Goal: Task Accomplishment & Management: Use online tool/utility

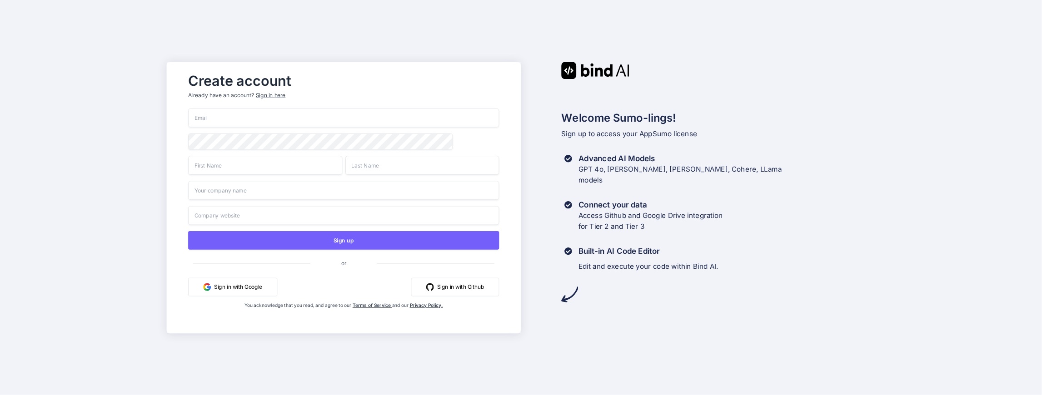
click at [209, 120] on input "email" at bounding box center [343, 117] width 311 height 19
type input "[EMAIL_ADDRESS][DOMAIN_NAME]"
type input "[PERSON_NAME]"
type input "Cyber Marketing Solutions"
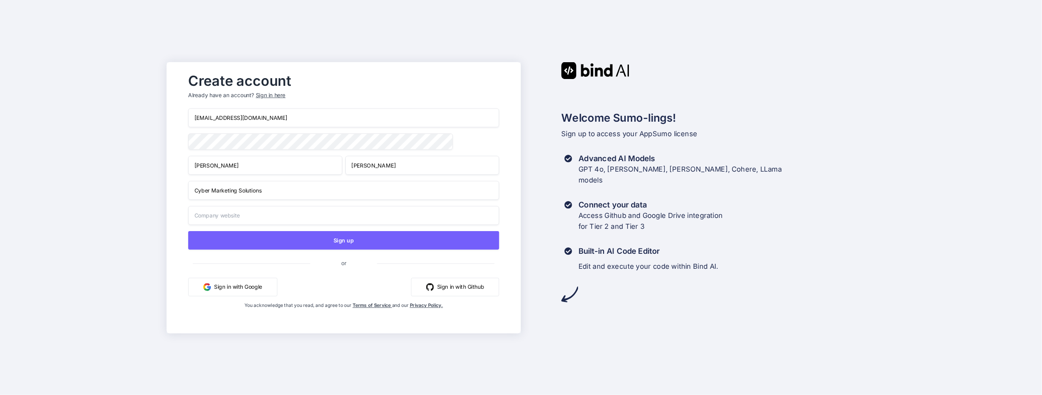
type input "Cyber Marketing Solutions"
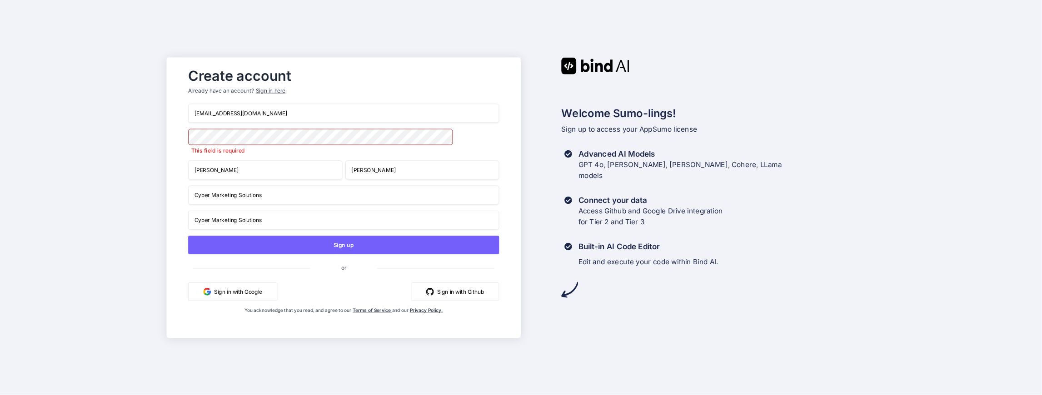
click at [273, 191] on input "Cyber Marketing Solutions" at bounding box center [343, 194] width 311 height 19
click at [323, 166] on input "[PERSON_NAME]" at bounding box center [265, 169] width 154 height 19
click at [435, 331] on div "You acknowledge that you read, and agree to our Terms of Service and our Privac…" at bounding box center [343, 319] width 207 height 25
click at [255, 204] on input "Cyber Marketing Solutions" at bounding box center [343, 194] width 311 height 19
drag, startPoint x: 272, startPoint y: 198, endPoint x: 187, endPoint y: 202, distance: 85.5
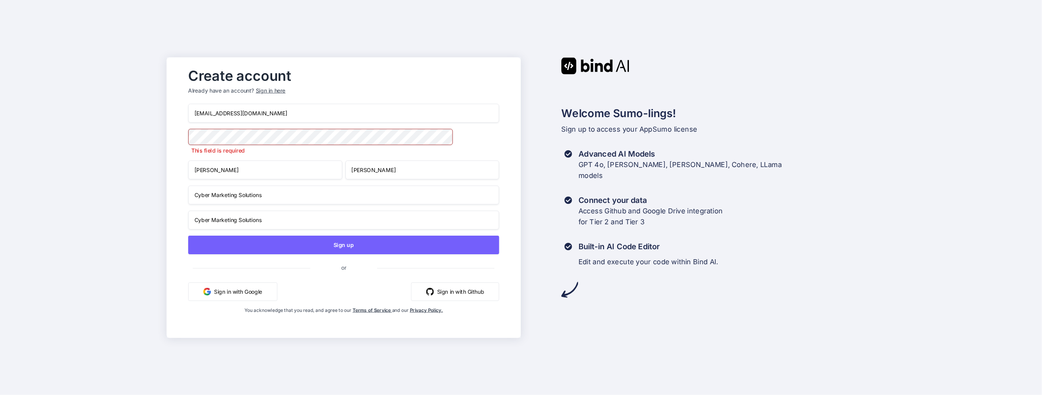
click at [187, 202] on div "Create account Already have an account? Sign in here [EMAIL_ADDRESS][DOMAIN_NAM…" at bounding box center [343, 198] width 329 height 268
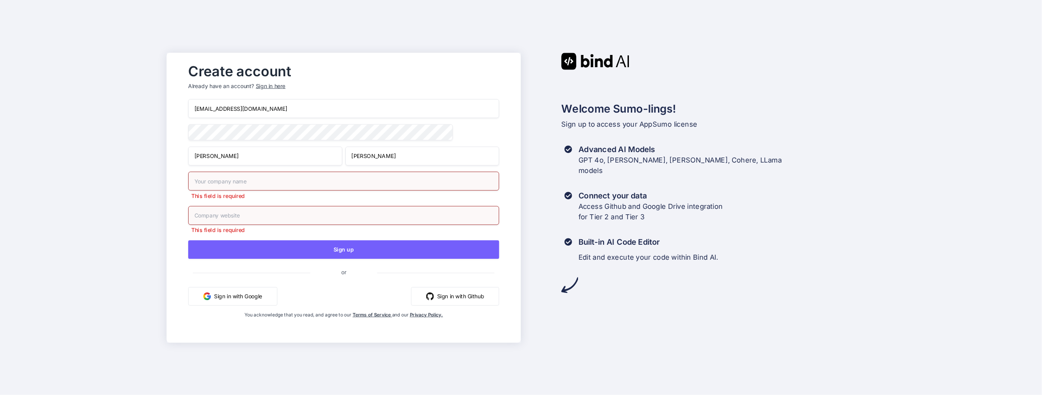
click at [222, 189] on input "text" at bounding box center [343, 180] width 311 height 19
type input "Cyber Marketing Solutions"
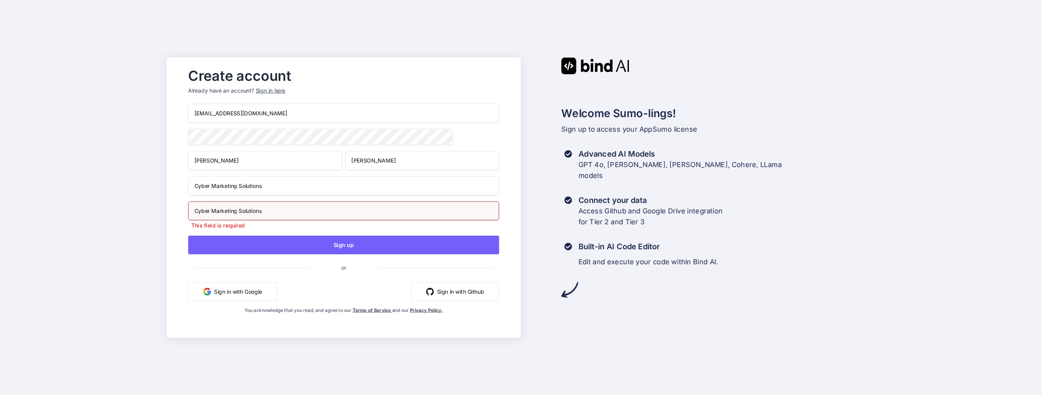
click at [268, 219] on input "Cyber Marketing Solutions" at bounding box center [343, 210] width 311 height 19
click at [273, 215] on input "Cyber Marketing Solutions" at bounding box center [343, 210] width 311 height 19
drag, startPoint x: 273, startPoint y: 215, endPoint x: 183, endPoint y: 210, distance: 89.6
click at [184, 210] on div "Create account Already have an account? Sign in here [EMAIL_ADDRESS][DOMAIN_NAM…" at bounding box center [343, 198] width 329 height 268
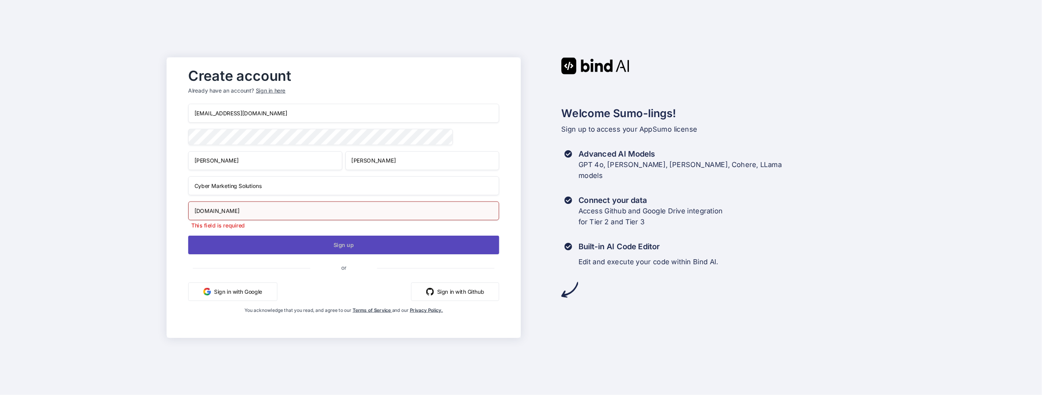
type input "[DOMAIN_NAME]"
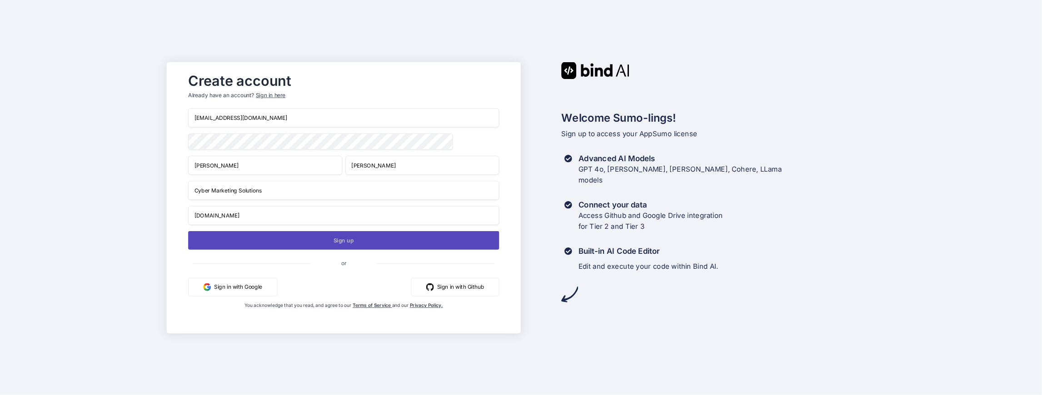
click at [339, 244] on button "Sign up" at bounding box center [343, 240] width 311 height 19
click at [304, 233] on button "Sign up" at bounding box center [343, 240] width 311 height 19
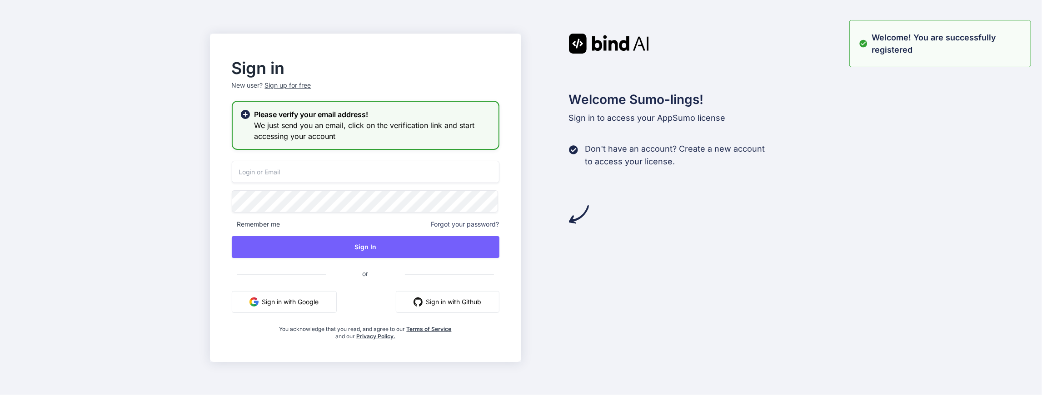
type input "[EMAIL_ADDRESS][DOMAIN_NAME]"
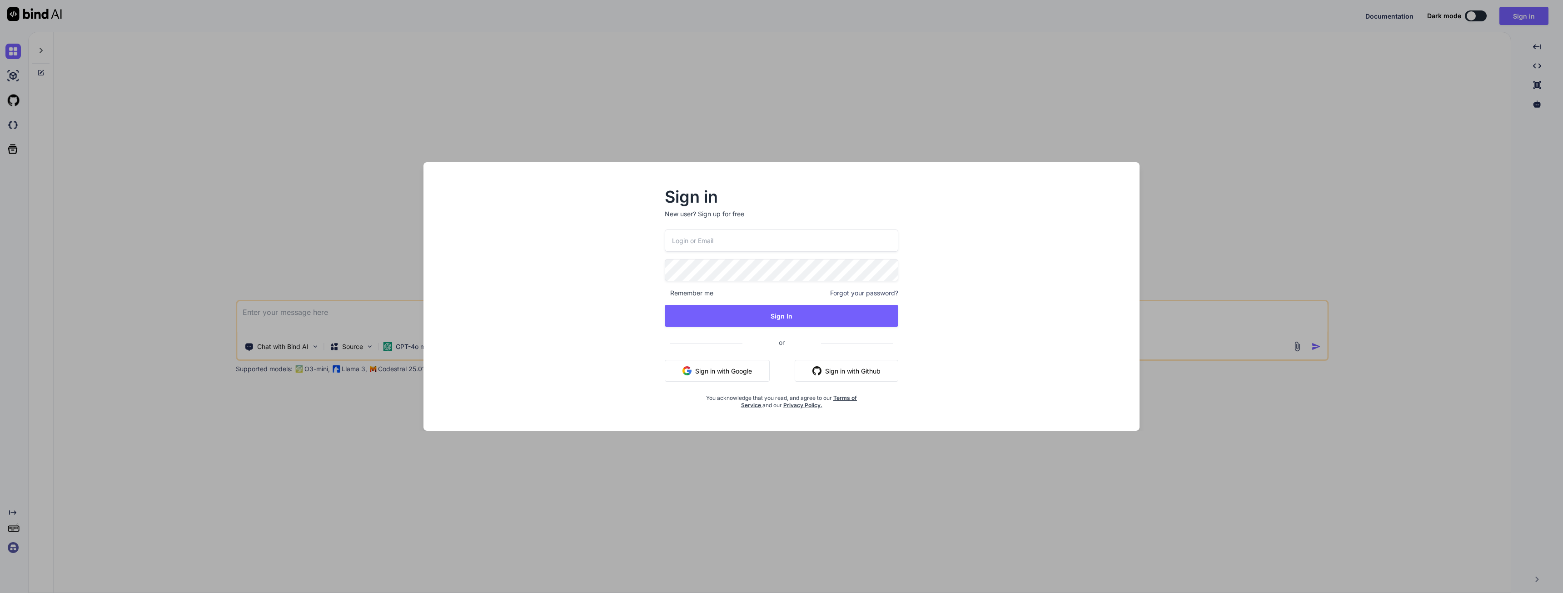
type textarea "x"
click at [689, 238] on input "email" at bounding box center [781, 240] width 234 height 22
type input "[EMAIL_ADDRESS][DOMAIN_NAME]"
click at [779, 315] on button "Sign In" at bounding box center [781, 316] width 234 height 22
click at [786, 309] on button "Sign In" at bounding box center [781, 316] width 234 height 22
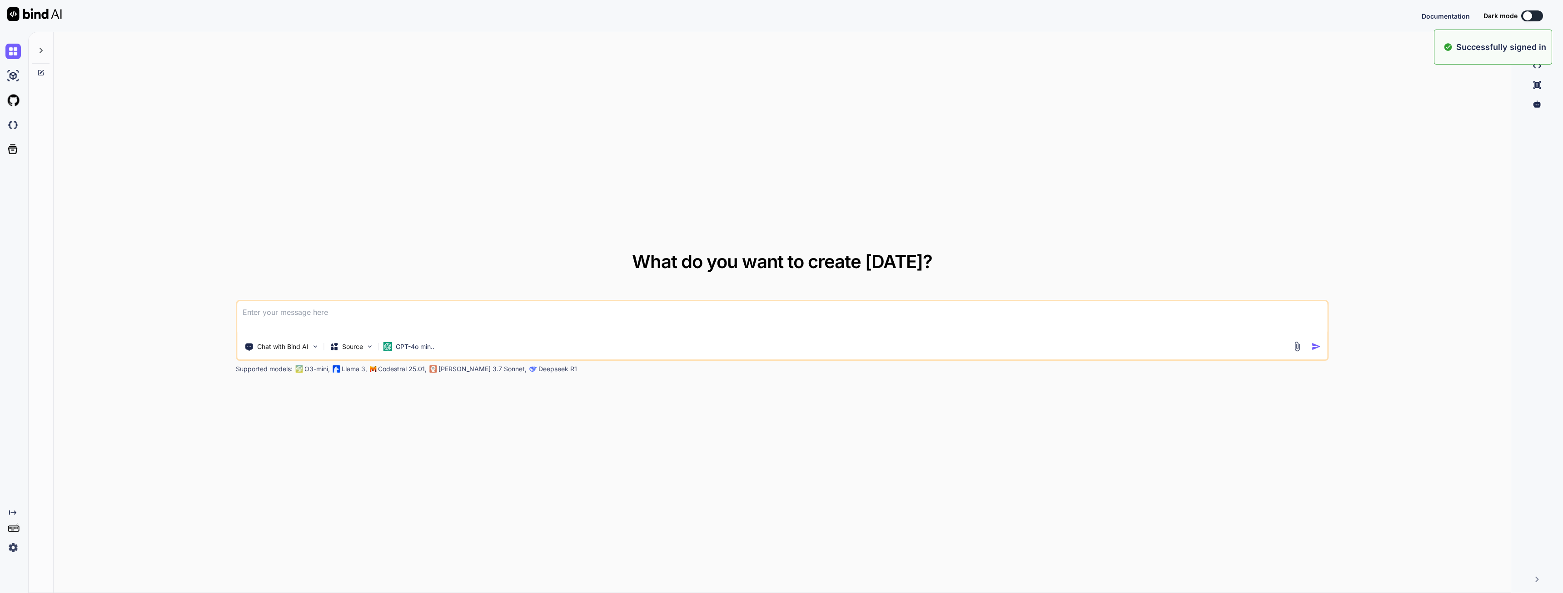
click at [313, 320] on textarea at bounding box center [782, 318] width 1090 height 34
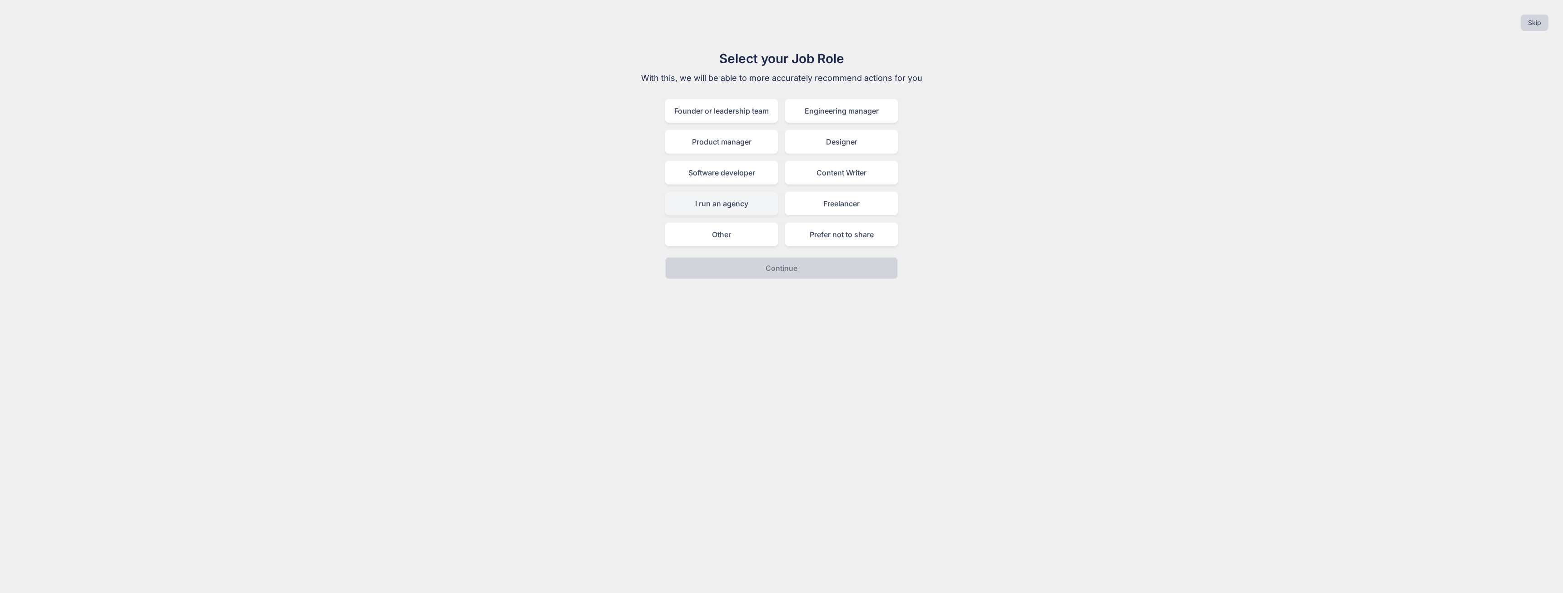
click at [725, 202] on div "I run an agency" at bounding box center [721, 204] width 113 height 24
click at [800, 258] on button "Continue" at bounding box center [781, 268] width 233 height 22
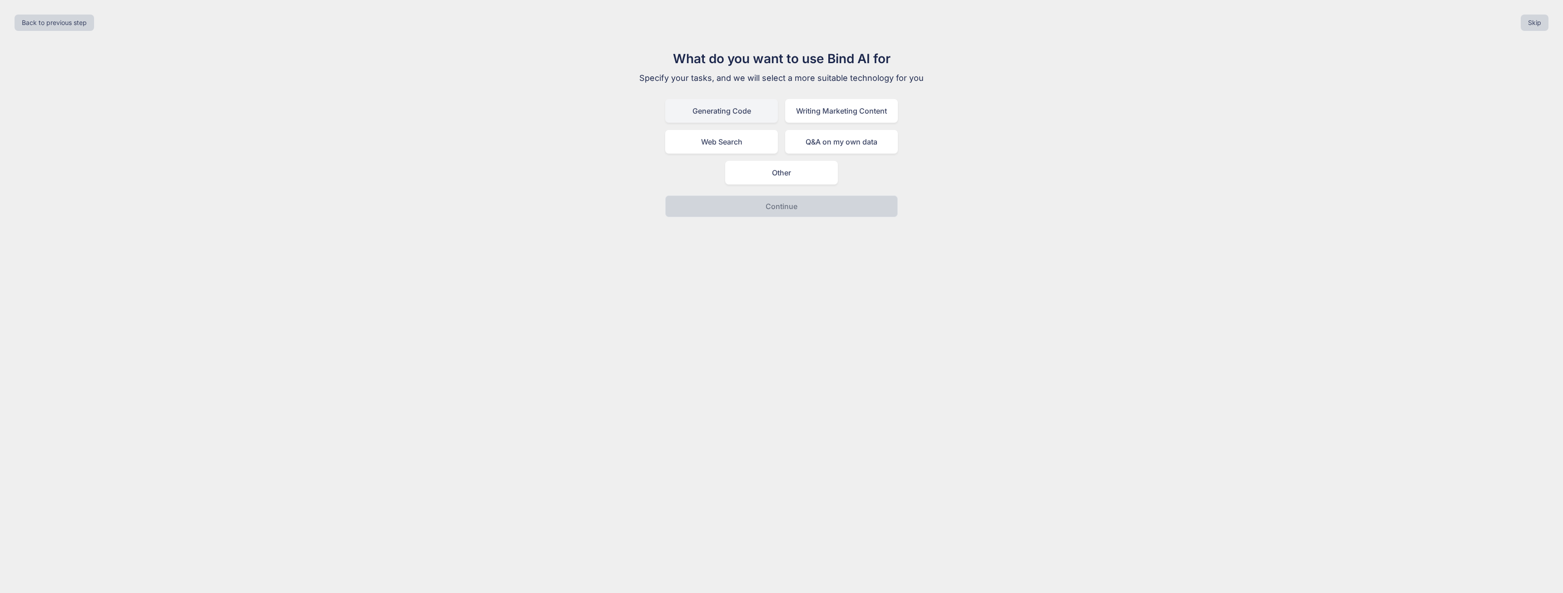
click at [732, 109] on div "Generating Code" at bounding box center [721, 111] width 113 height 24
click at [821, 111] on div "Writing Marketing Content" at bounding box center [841, 111] width 113 height 24
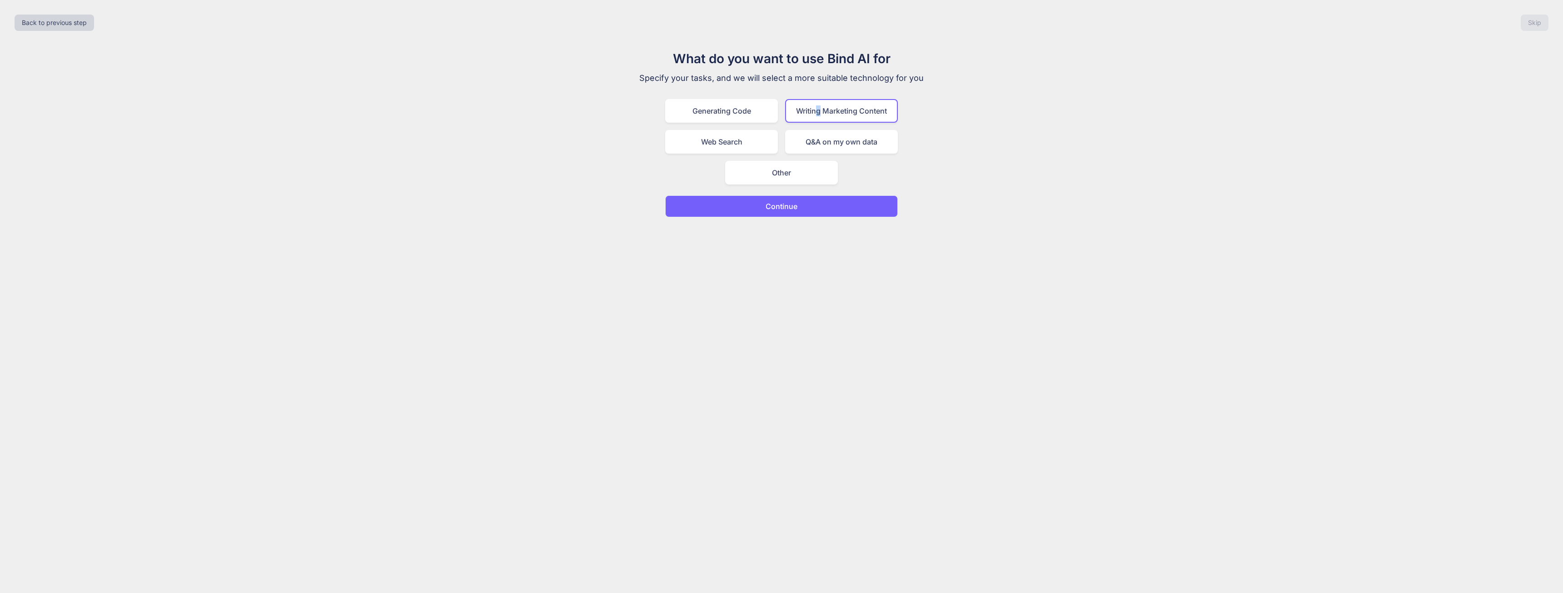
click at [784, 199] on button "Continue" at bounding box center [781, 206] width 233 height 22
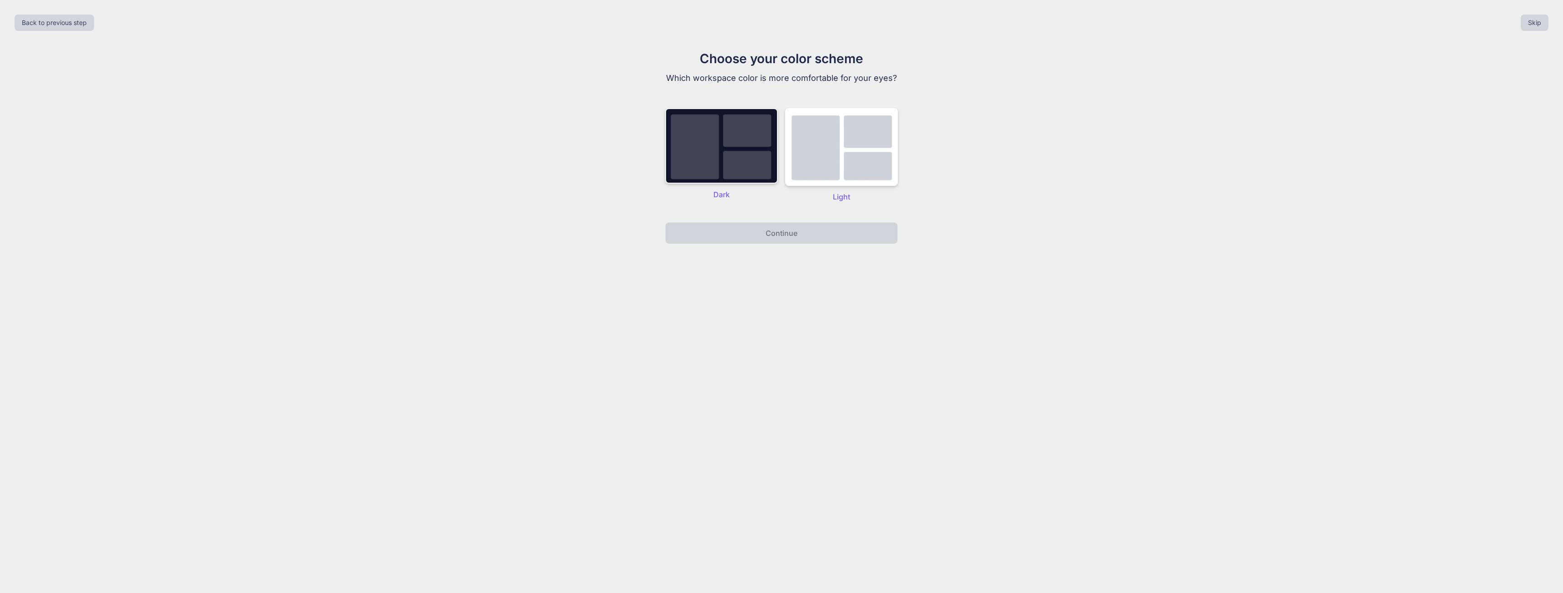
click at [737, 157] on img at bounding box center [721, 145] width 113 height 75
click at [789, 234] on p "Continue" at bounding box center [782, 233] width 32 height 11
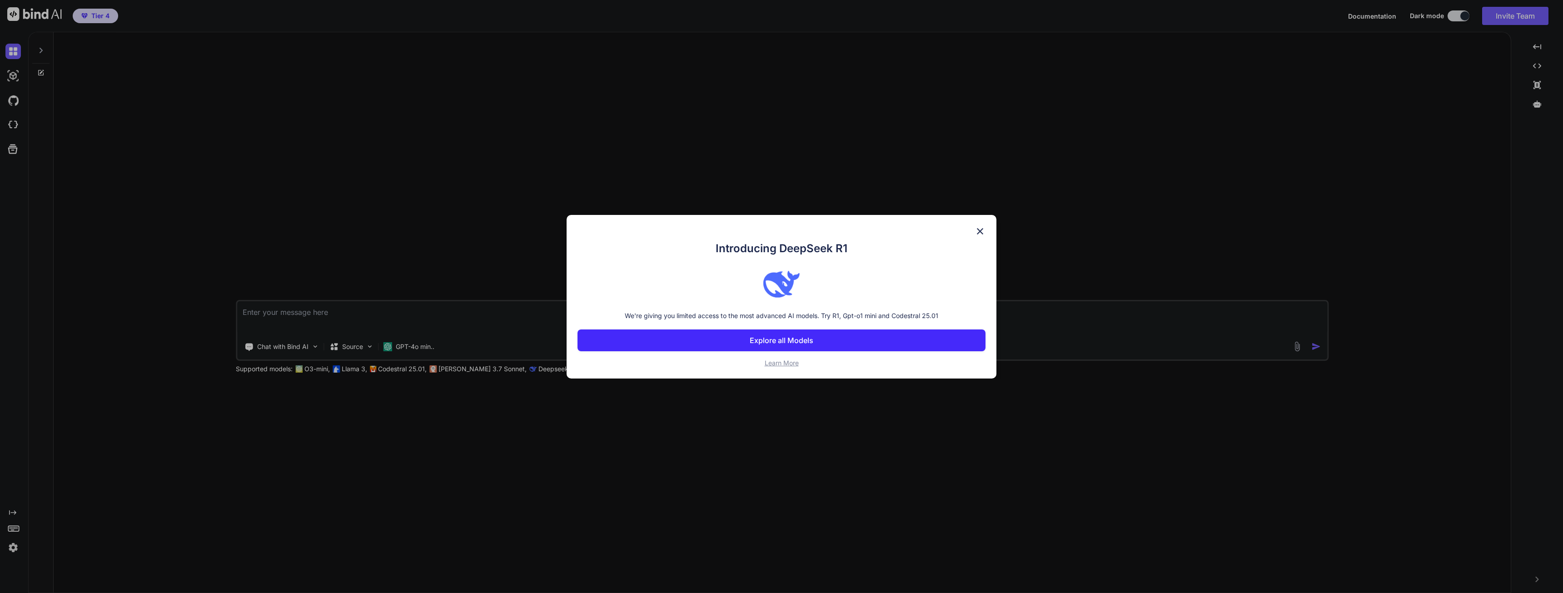
click at [800, 338] on p "Explore all Models" at bounding box center [782, 340] width 64 height 11
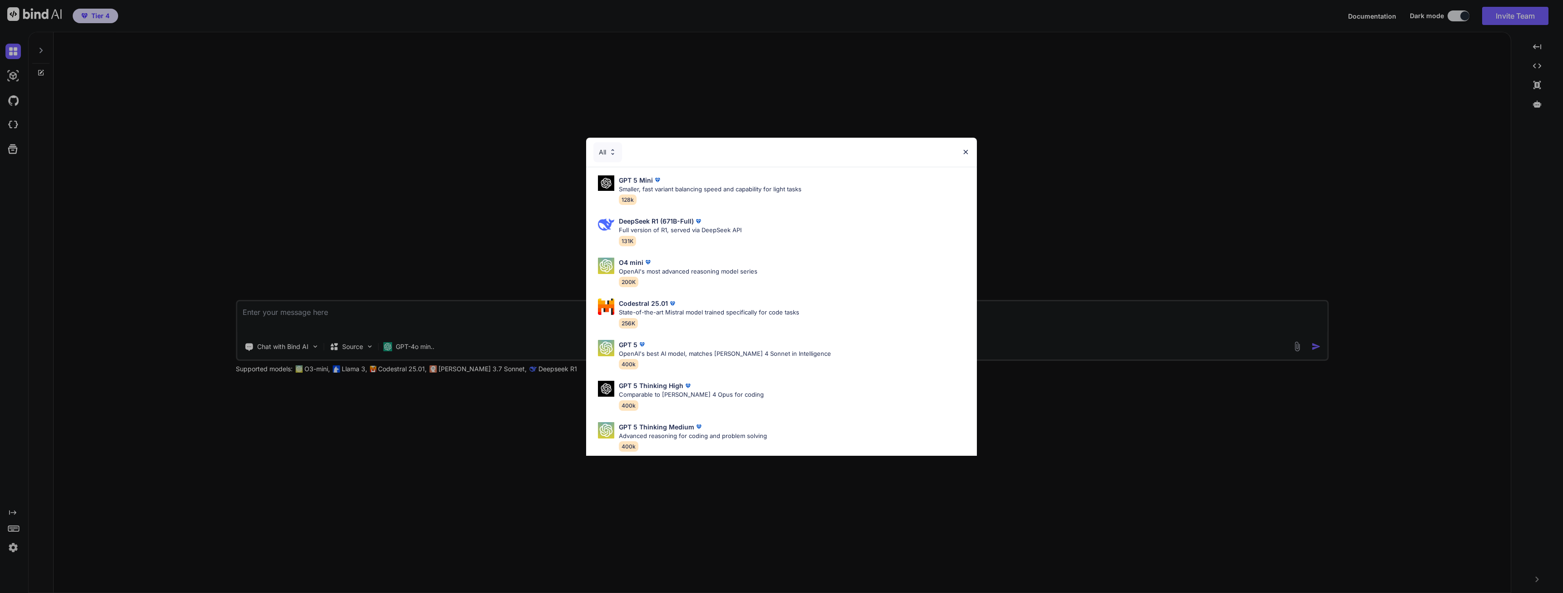
click at [964, 147] on div "All" at bounding box center [781, 152] width 391 height 29
drag, startPoint x: 968, startPoint y: 148, endPoint x: 968, endPoint y: 154, distance: 6.4
click at [968, 149] on div "All" at bounding box center [781, 152] width 391 height 29
click at [968, 154] on img at bounding box center [966, 152] width 8 height 8
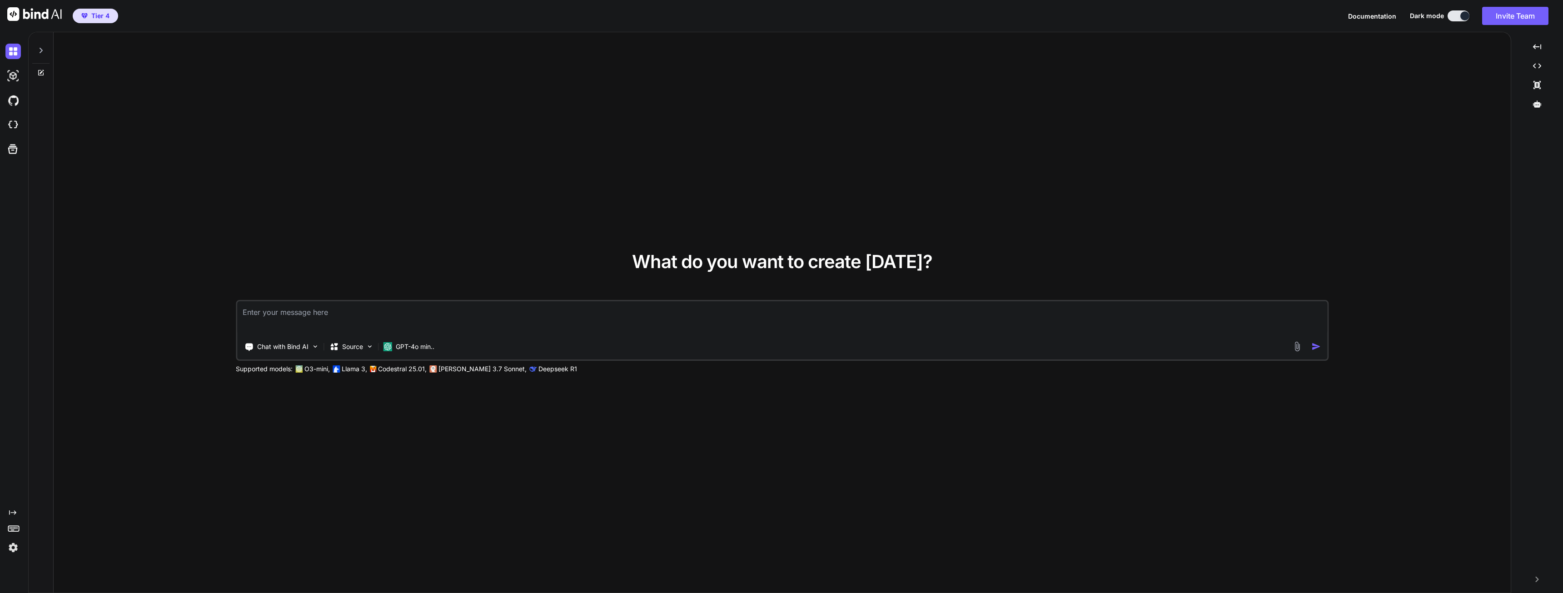
click at [279, 309] on textarea at bounding box center [782, 318] width 1090 height 34
type textarea "x"
type textarea "I"
type textarea "x"
type textarea "I"
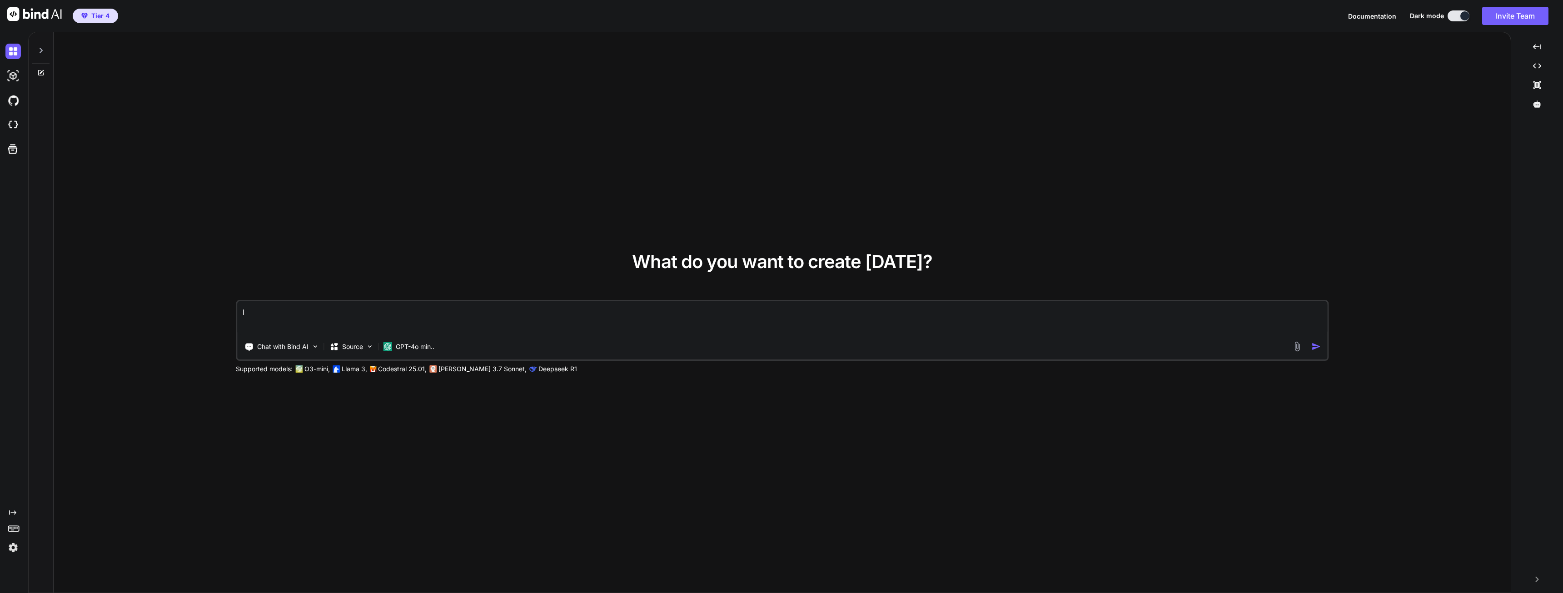
type textarea "x"
type textarea "I w"
type textarea "x"
type textarea "I wa"
type textarea "x"
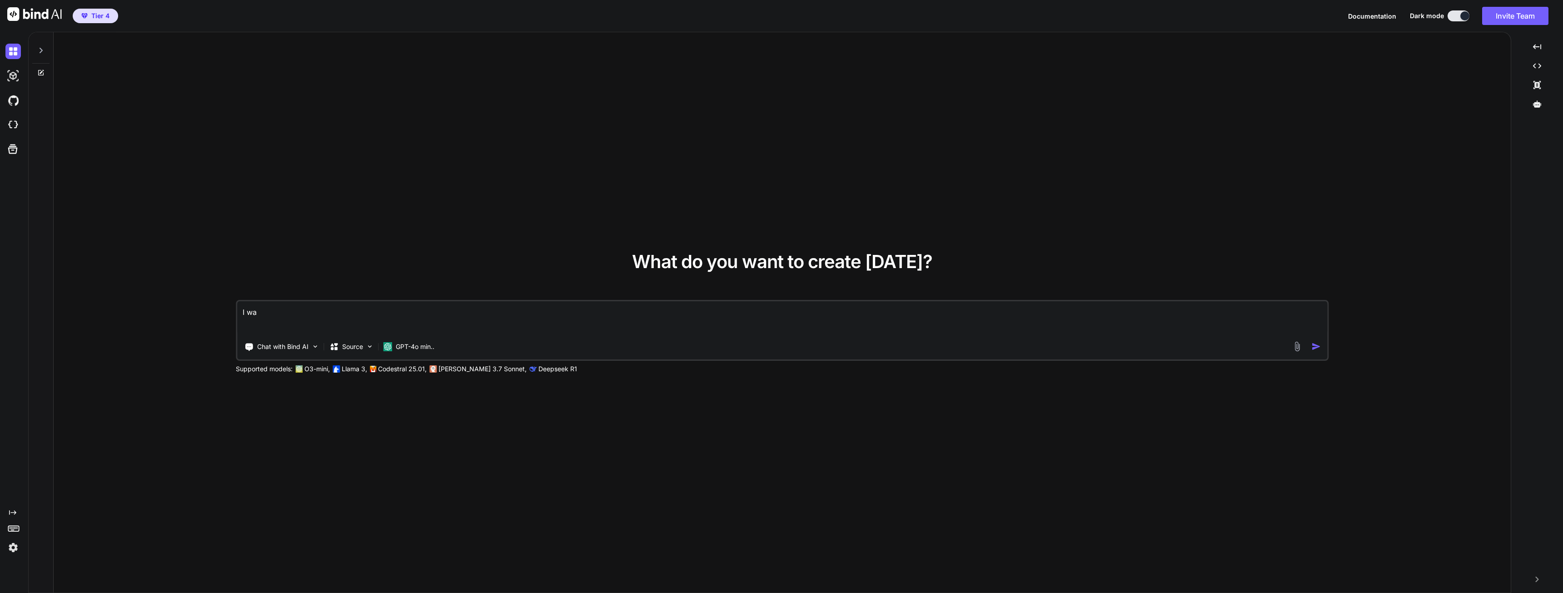
type textarea "I wan"
type textarea "x"
type textarea "I want"
type textarea "x"
type textarea "I want"
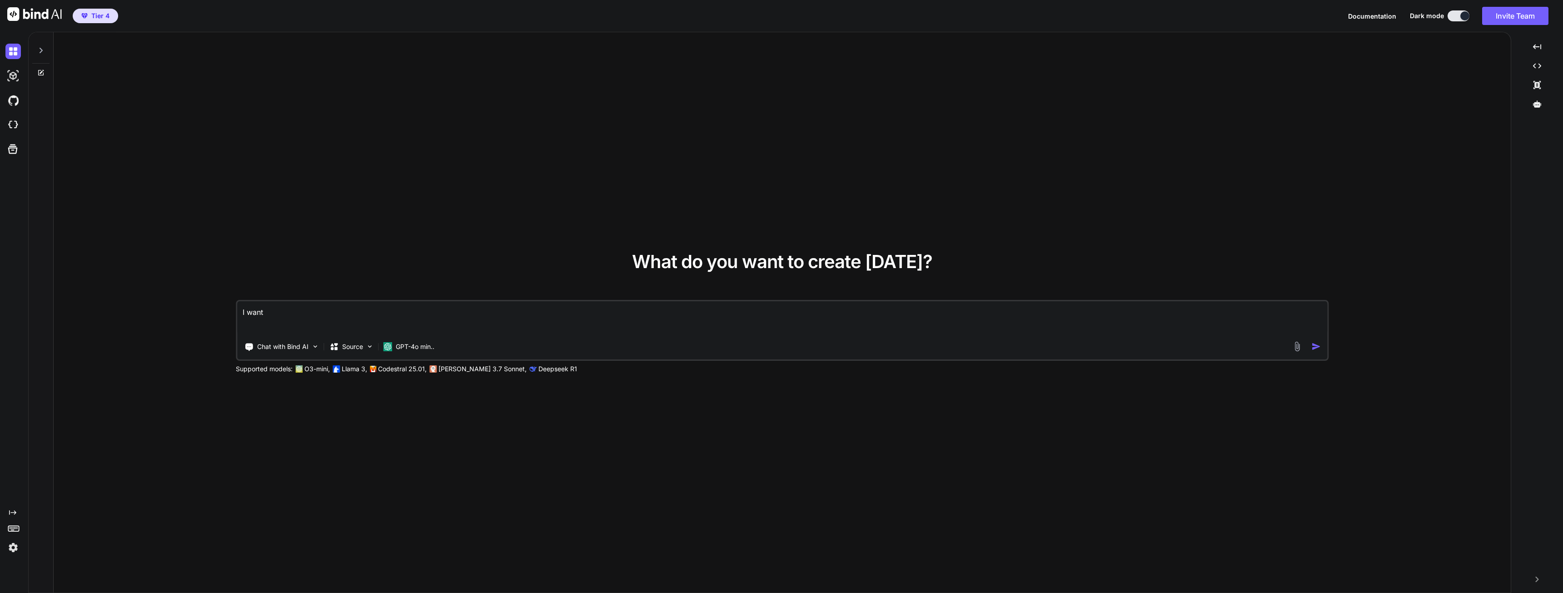
type textarea "x"
type textarea "I want a"
type textarea "x"
type textarea "I want an"
type textarea "x"
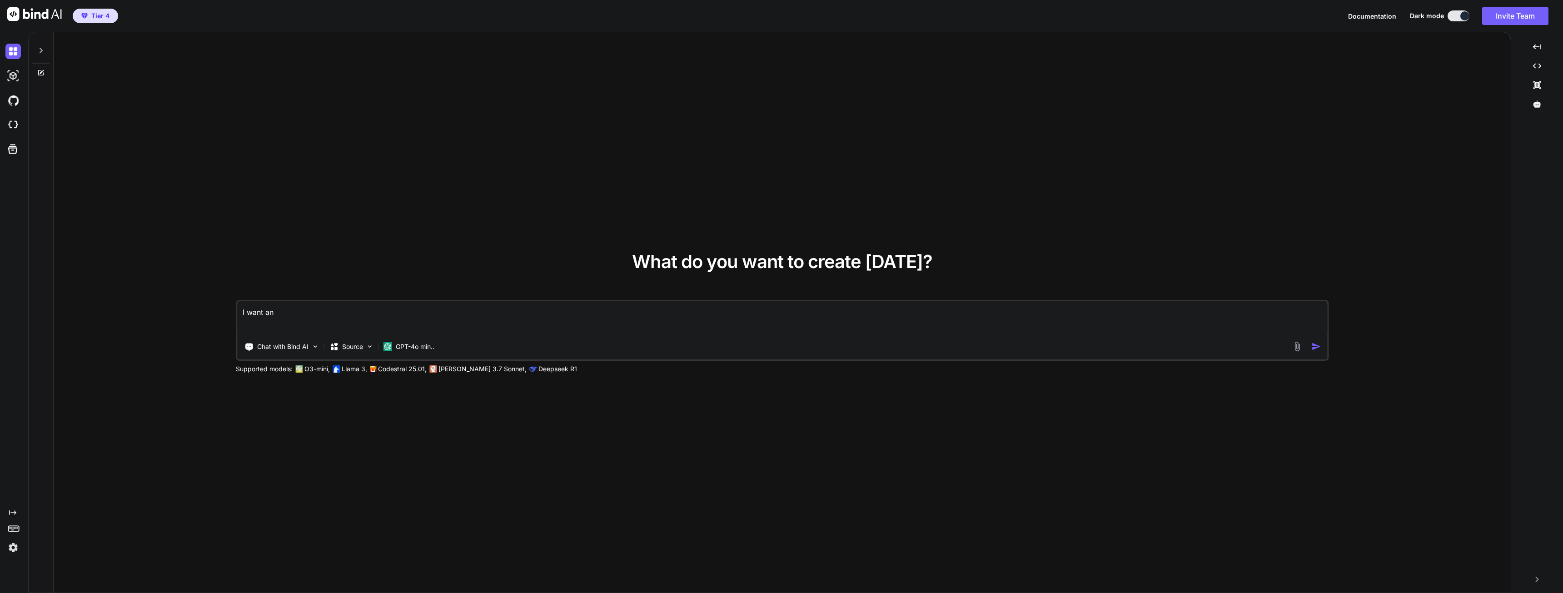
type textarea "I want an"
type textarea "x"
type textarea "I want an a"
type textarea "x"
type textarea "I want an ap"
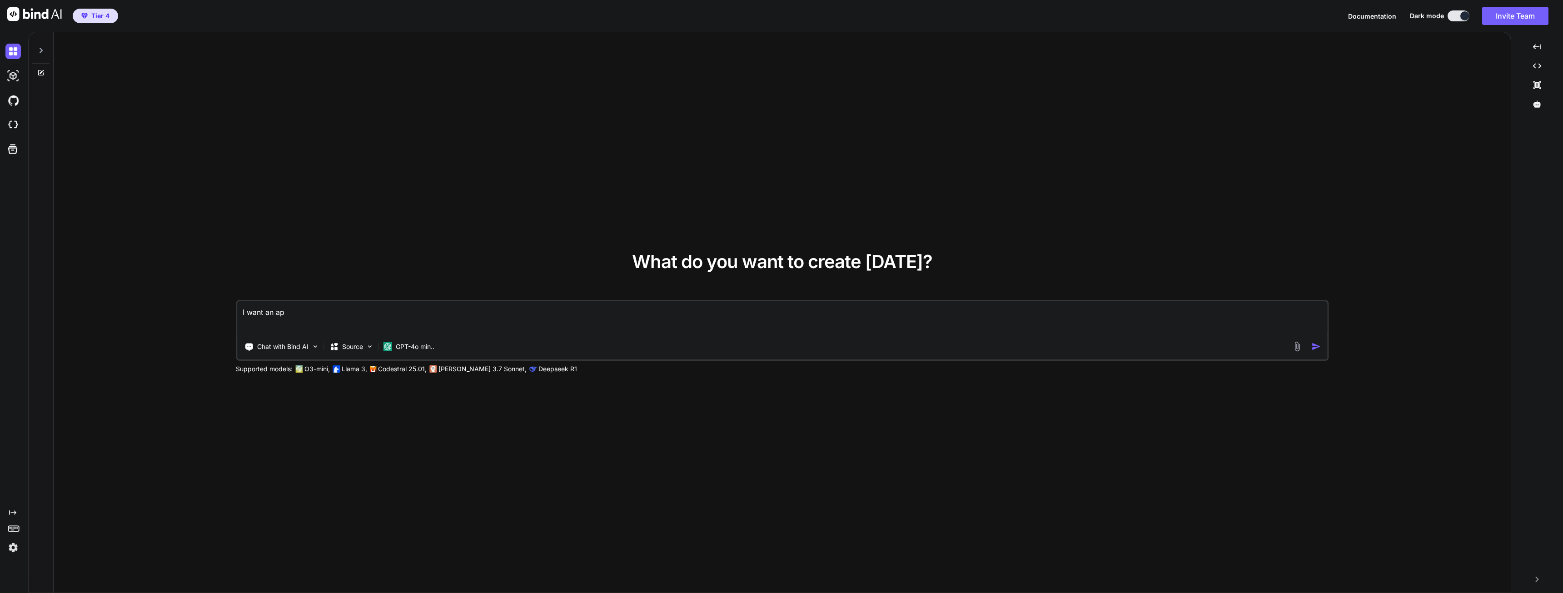
type textarea "x"
type textarea "I want an app"
type textarea "x"
type textarea "I want an appl"
type textarea "x"
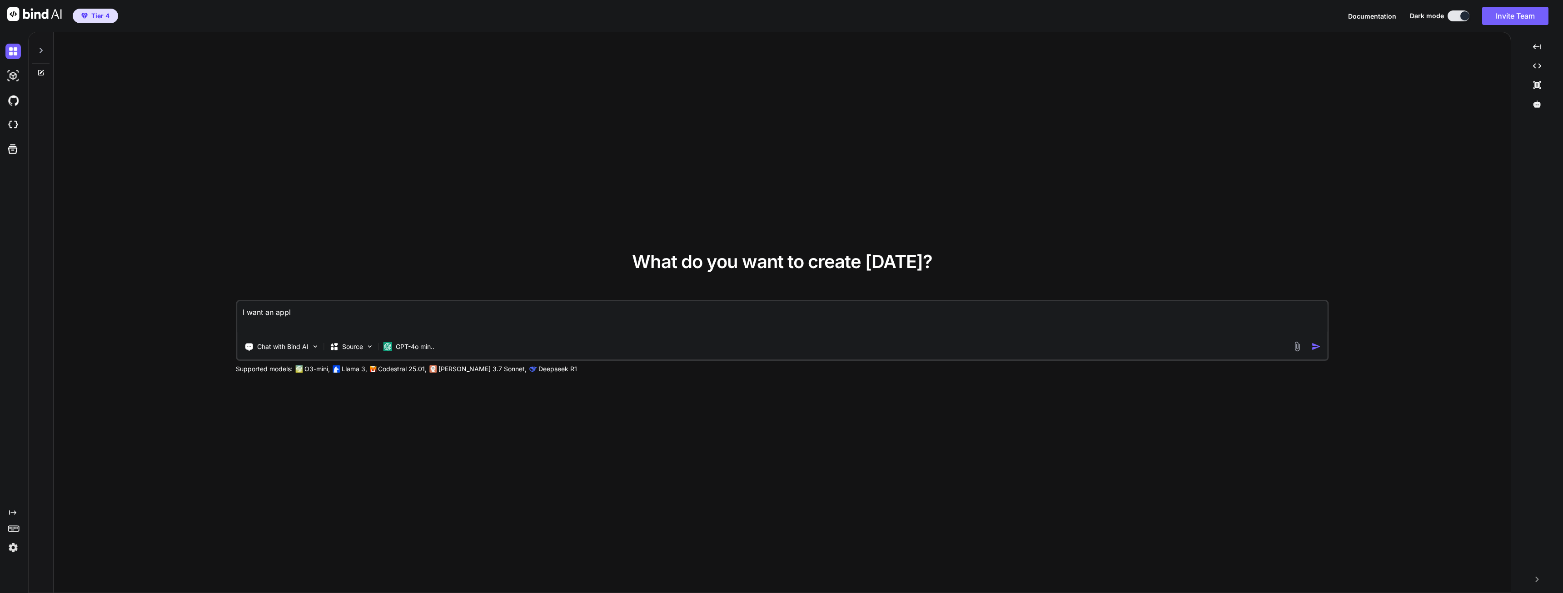
type textarea "I want an appli"
type textarea "x"
type textarea "I want an applic"
type textarea "x"
type textarea "I want an applica"
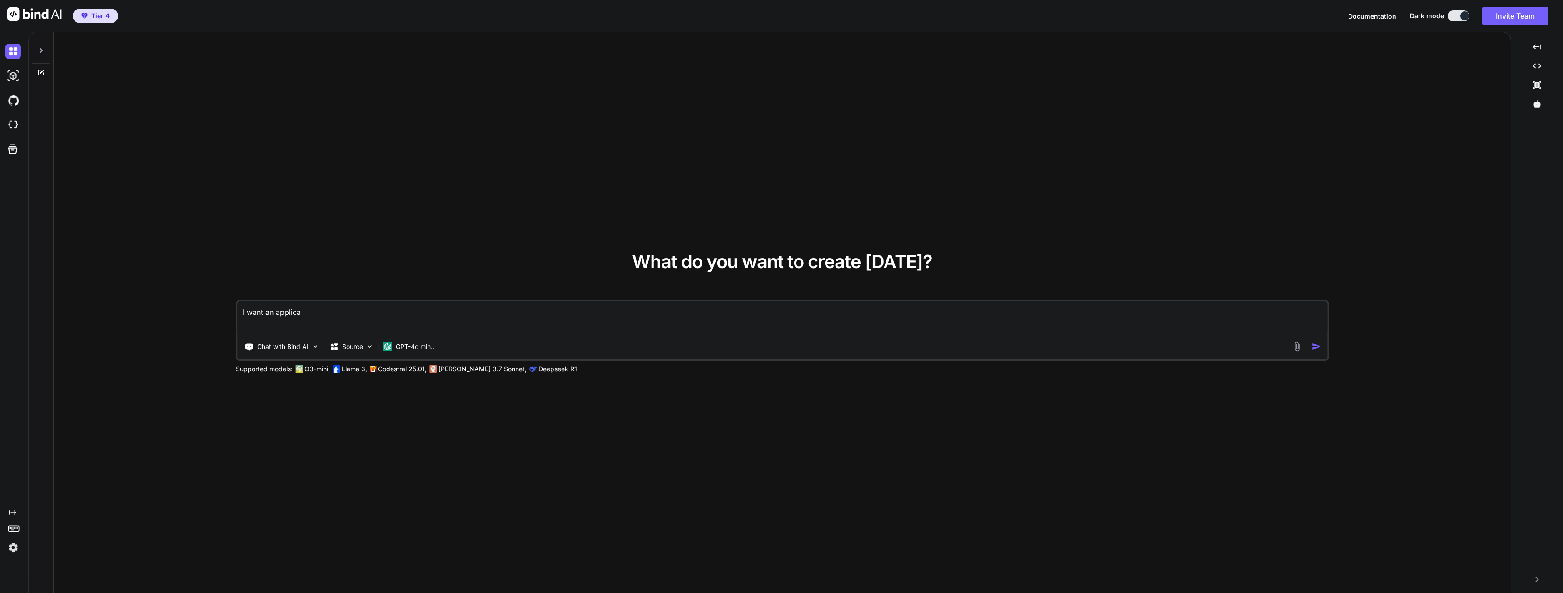
type textarea "x"
type textarea "I want an applicat"
type textarea "x"
type textarea "I want an applicati"
type textarea "x"
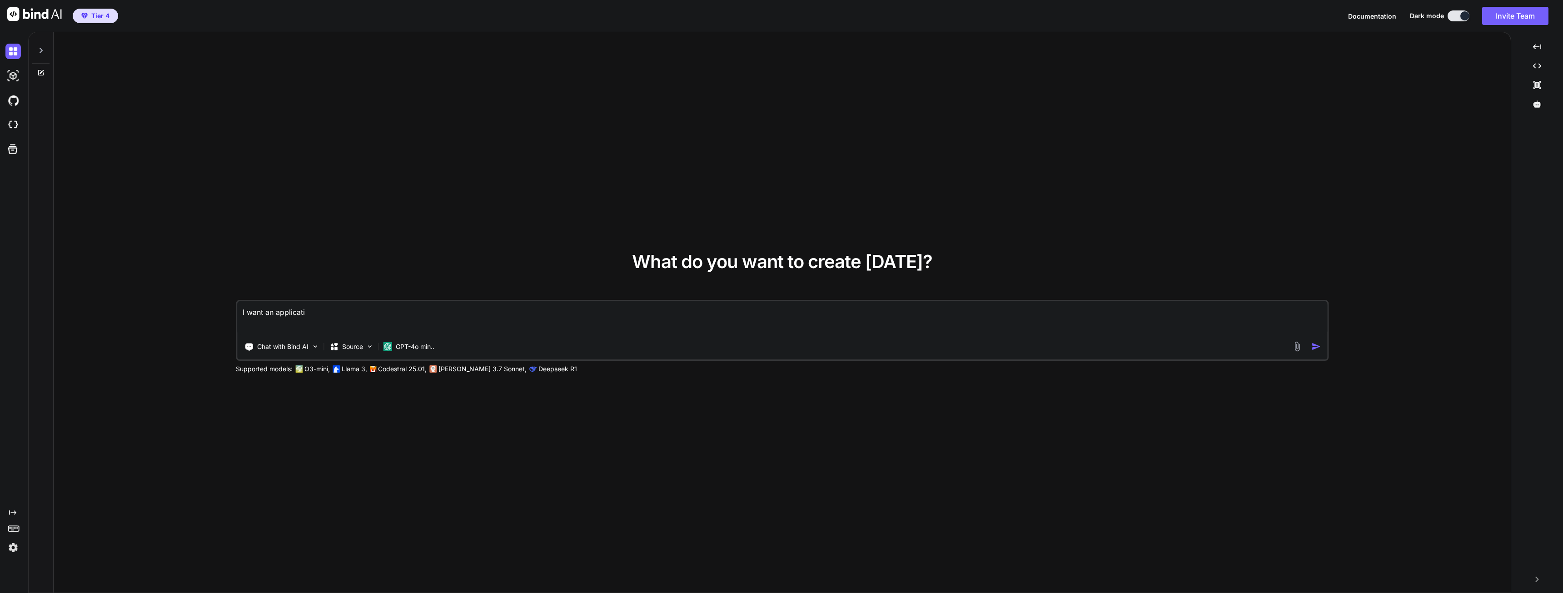
type textarea "I want an applicatio"
type textarea "x"
type textarea "I want an application"
type textarea "x"
type textarea "I want an application"
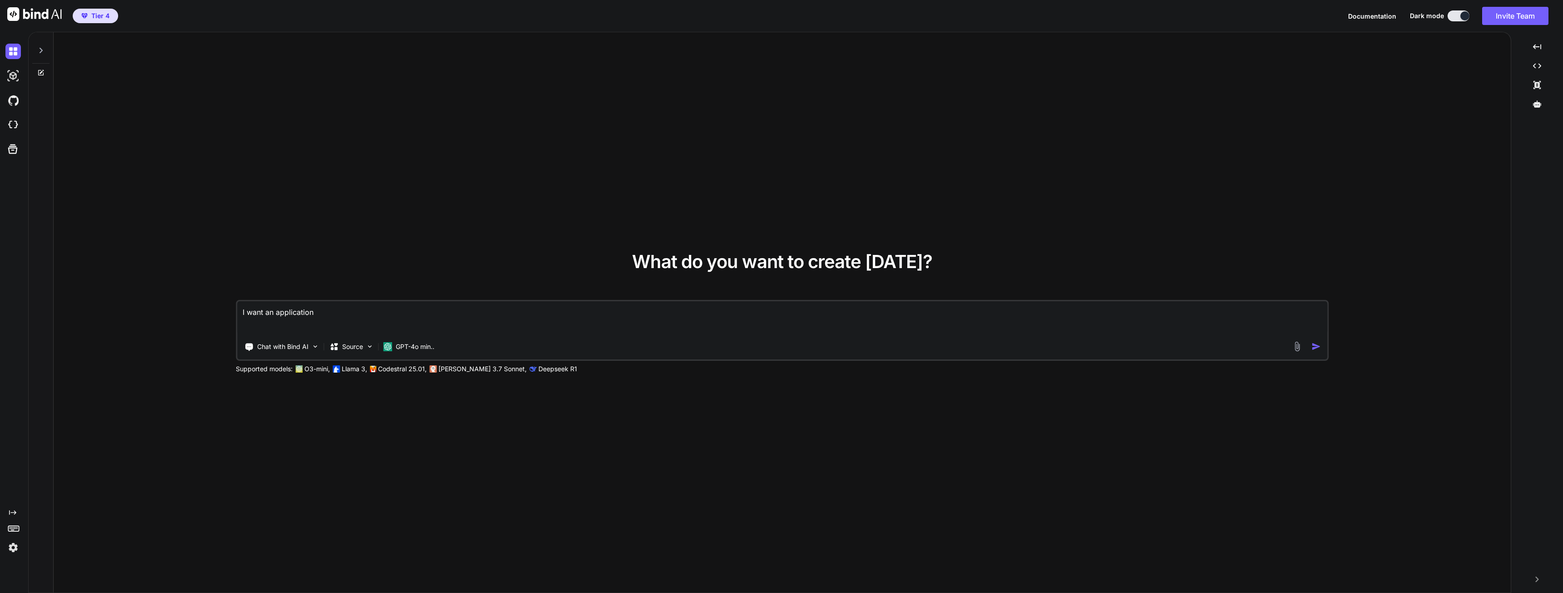
type textarea "x"
type textarea "I want an application t"
type textarea "x"
type textarea "I want an application th"
type textarea "x"
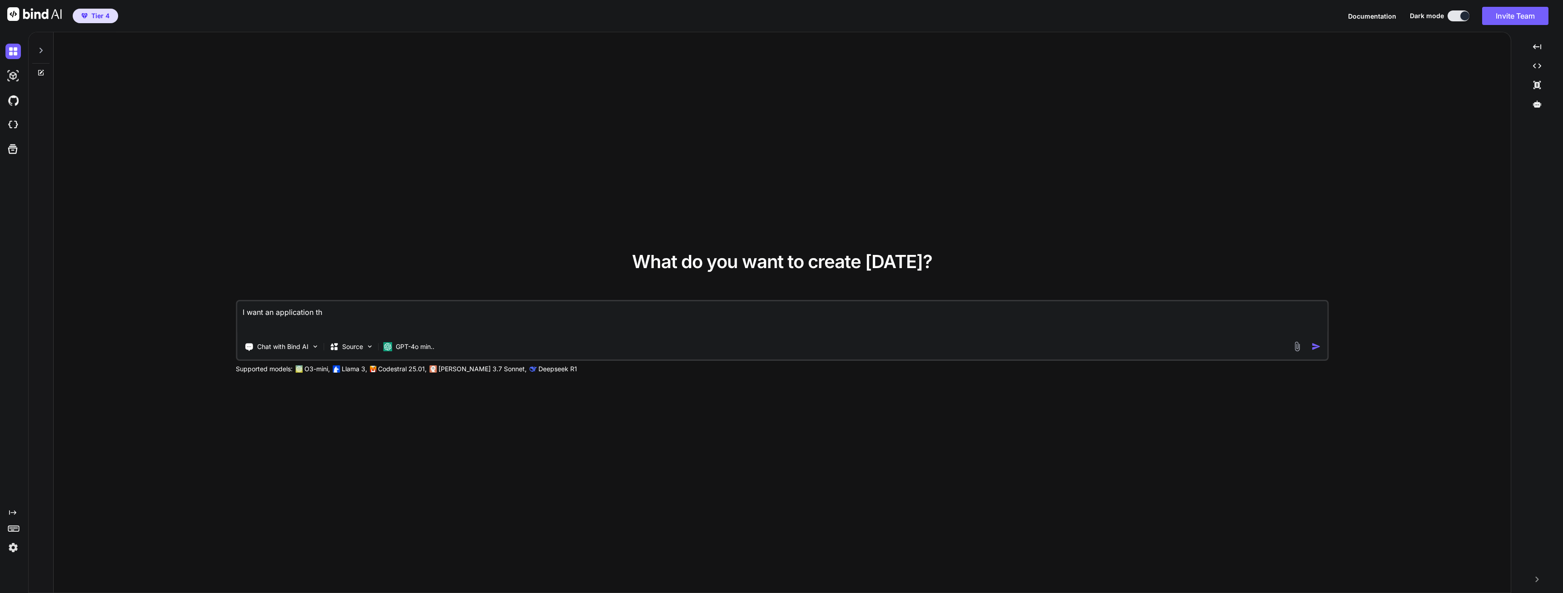
type textarea "I want an application tha"
type textarea "x"
type textarea "I want an application that"
type textarea "x"
type textarea "I want an application that"
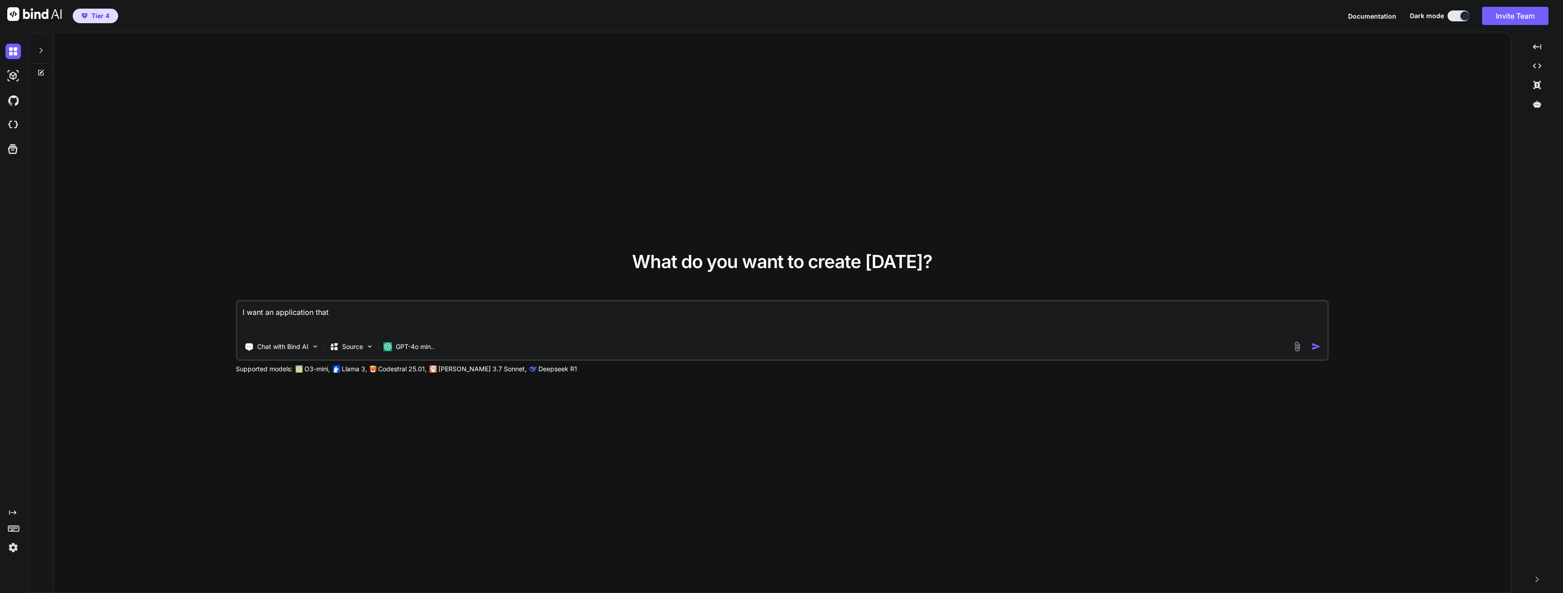
type textarea "x"
type textarea "I want an application that w"
type textarea "x"
type textarea "I want an application that wi"
type textarea "x"
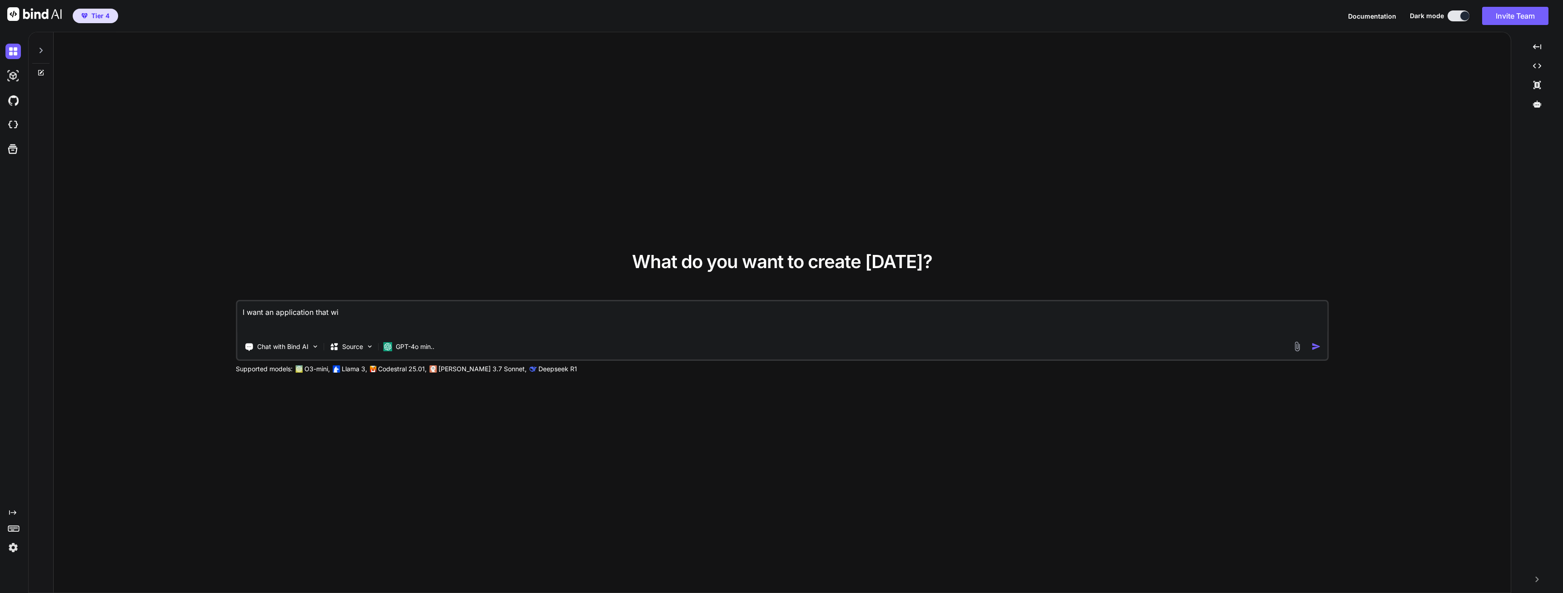
type textarea "I want an application that wil"
type textarea "x"
type textarea "I want an application that will"
type textarea "x"
type textarea "I want an application that will"
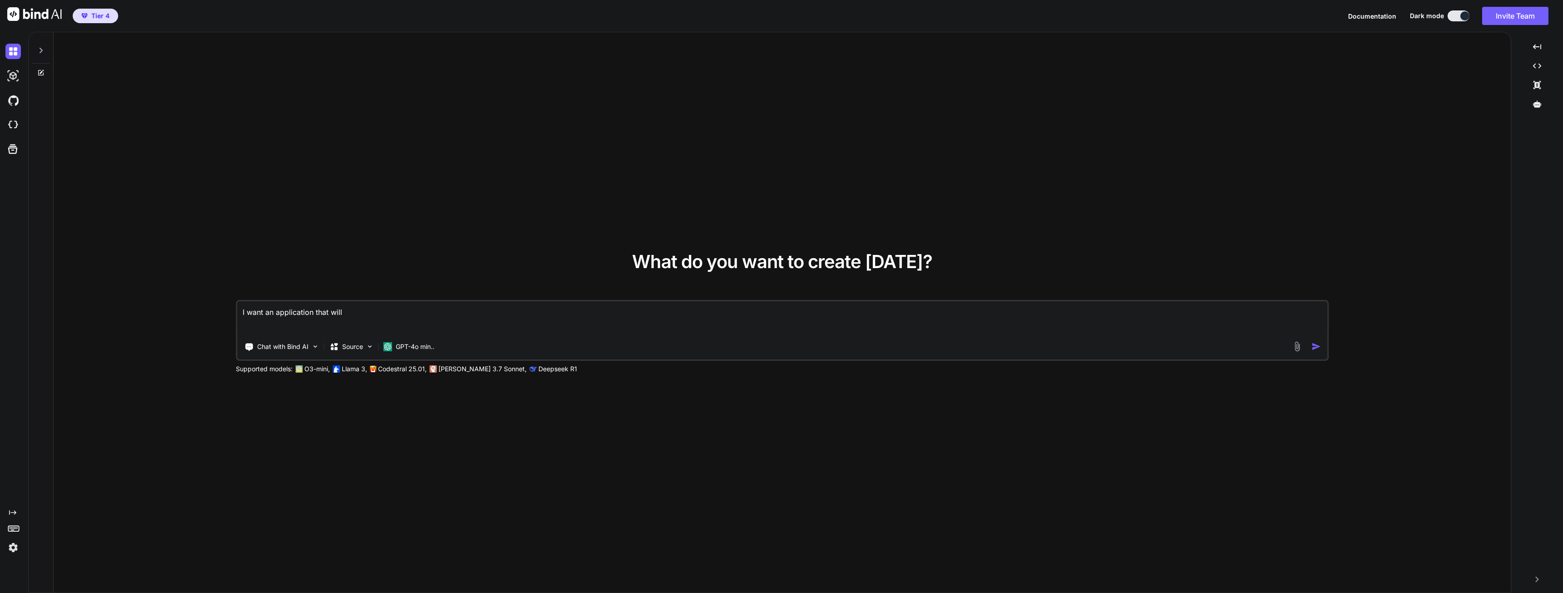
type textarea "x"
type textarea "I want an application that will s"
type textarea "x"
type textarea "I want an application that will se"
type textarea "x"
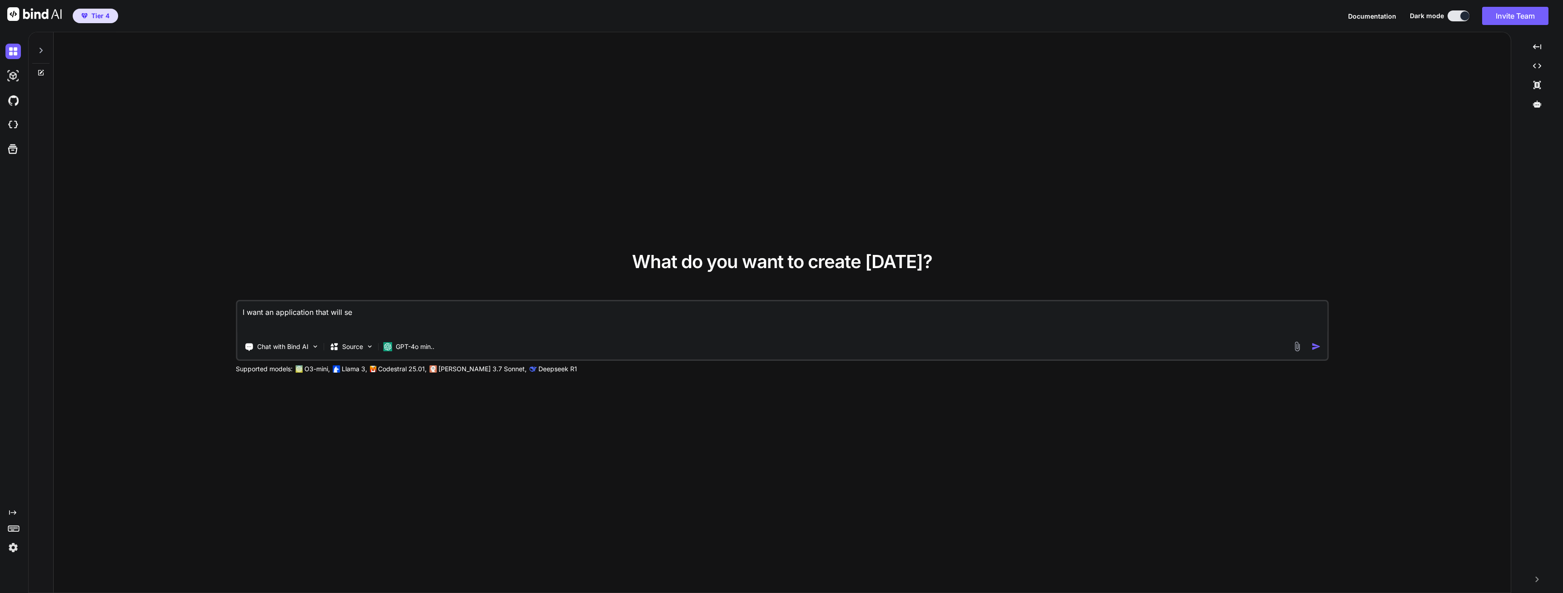
type textarea "I want an application that will sea"
type textarea "x"
type textarea "I want an application that will sear"
type textarea "x"
type textarea "I want an application that will searc"
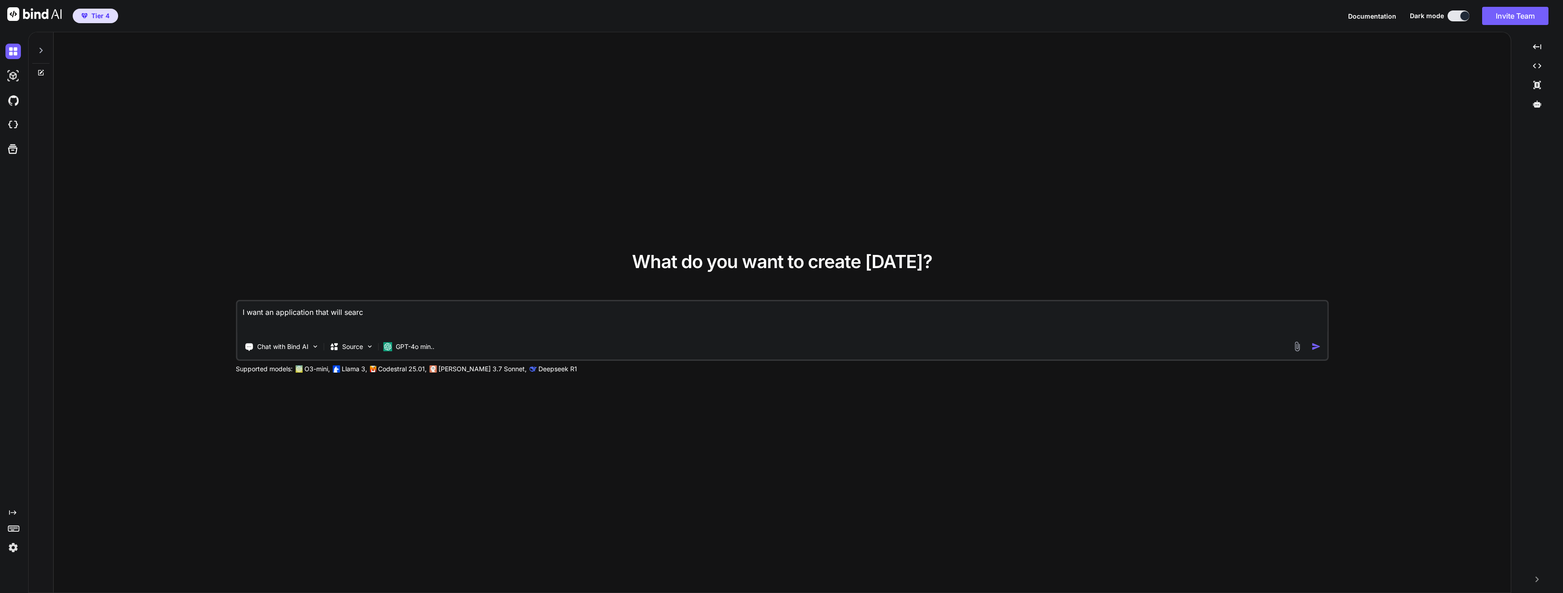
type textarea "x"
type textarea "I want an application that will search"
type textarea "x"
type textarea "I want an application that will search"
type textarea "x"
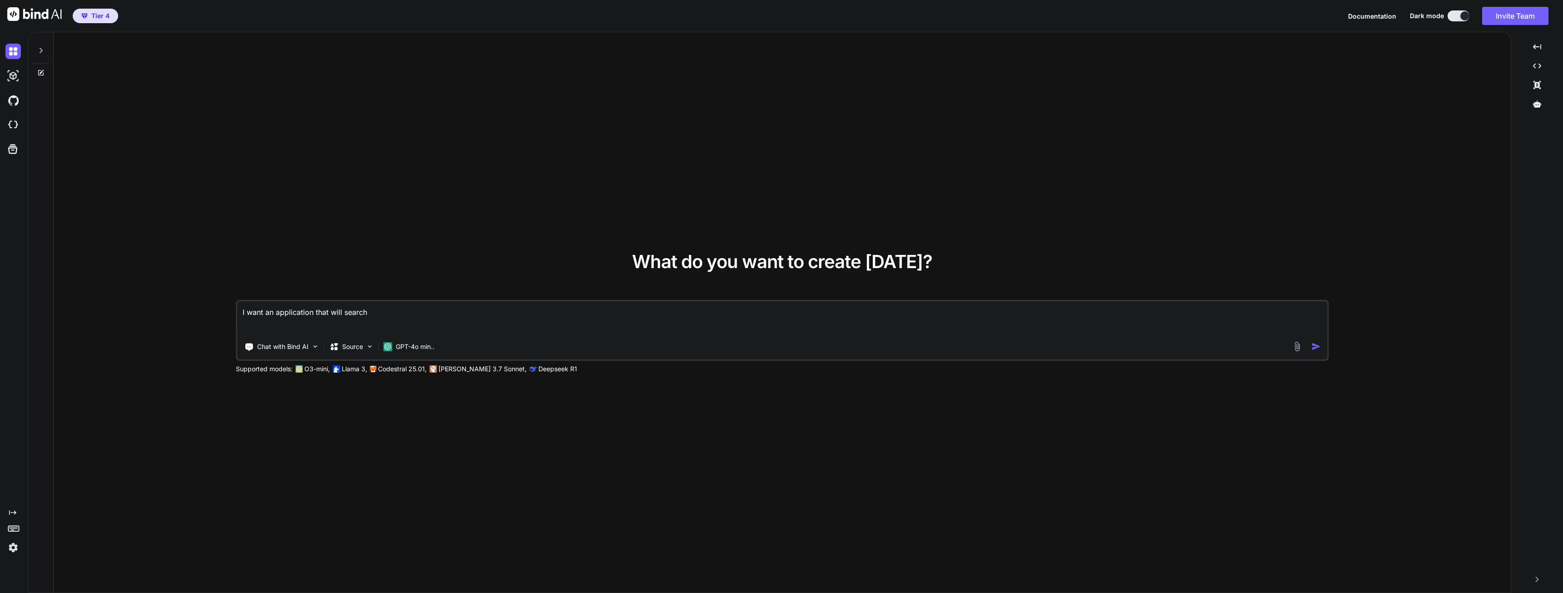
type textarea "I want an application that will search t"
type textarea "x"
type textarea "I want an application that will search th"
type textarea "x"
type textarea "I want an application that will search the"
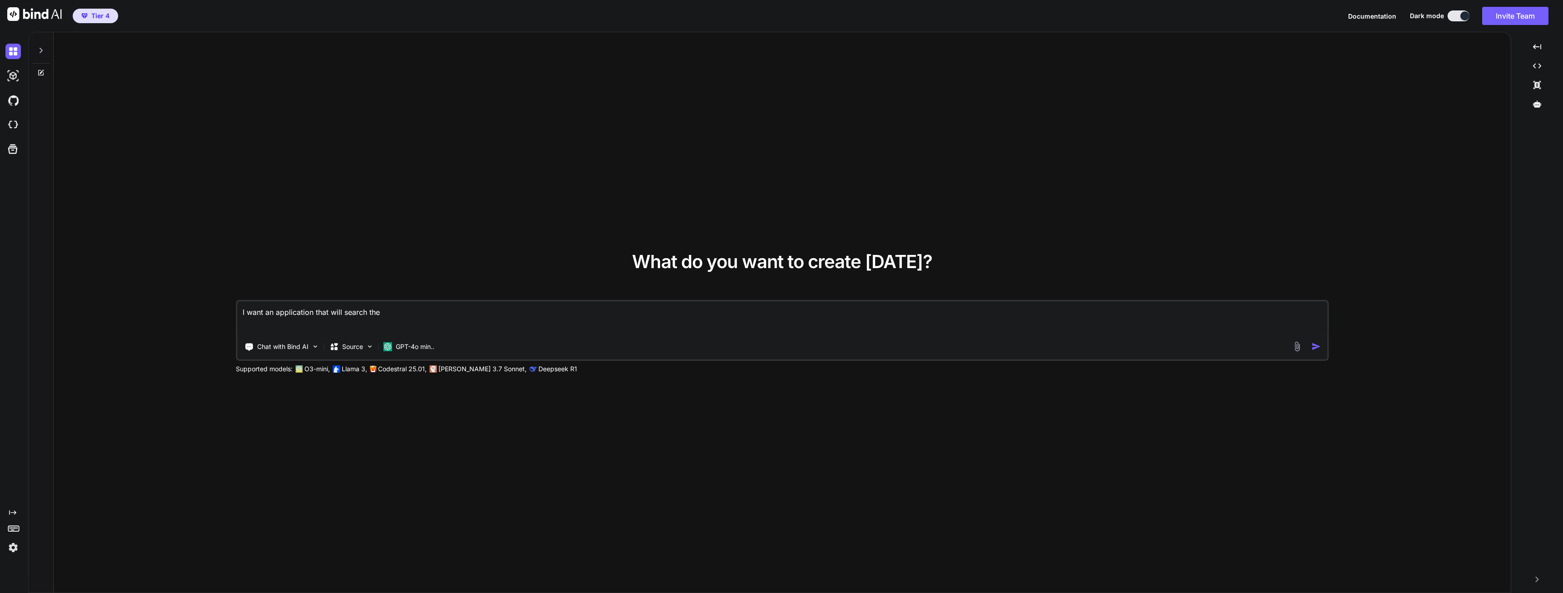
type textarea "x"
type textarea "I want an application that will search the"
type textarea "x"
type textarea "I want an application that will search the t"
type textarea "x"
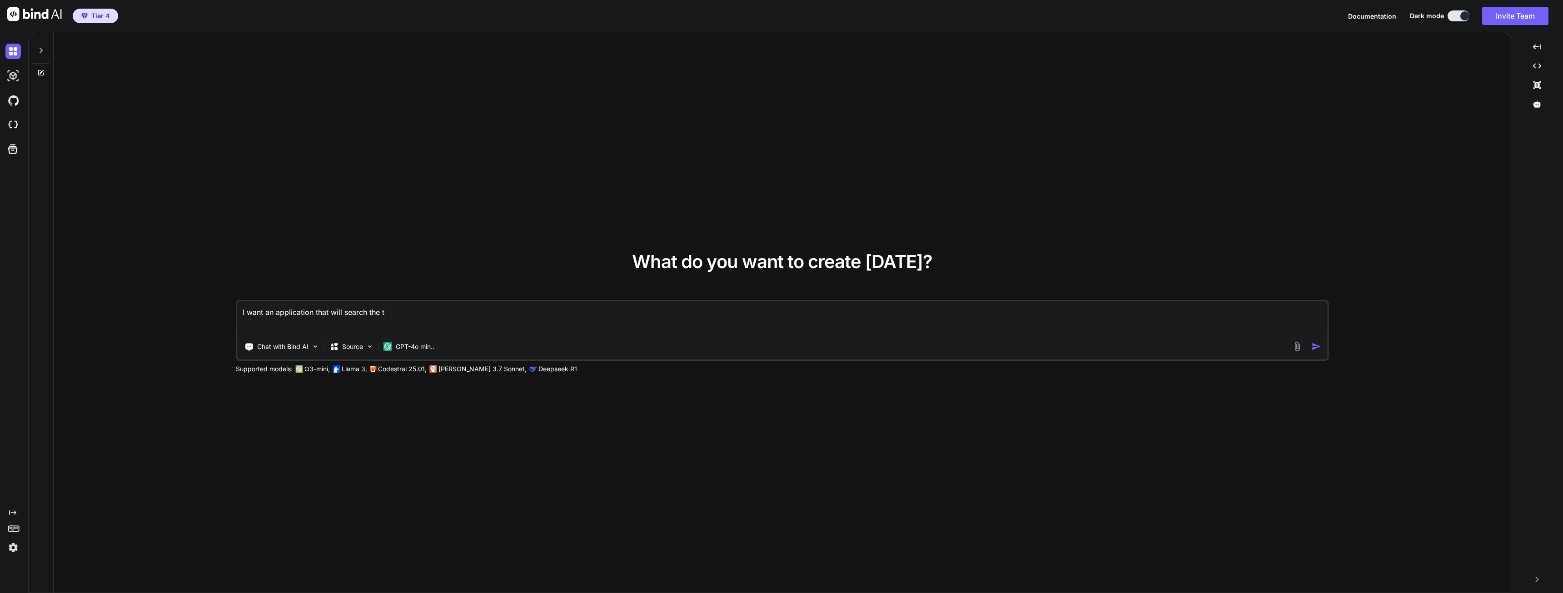
type textarea "I want an application that will search the to"
type textarea "x"
type textarea "I want an application that will search the top"
type textarea "x"
type textarea "I want an application that will search the top"
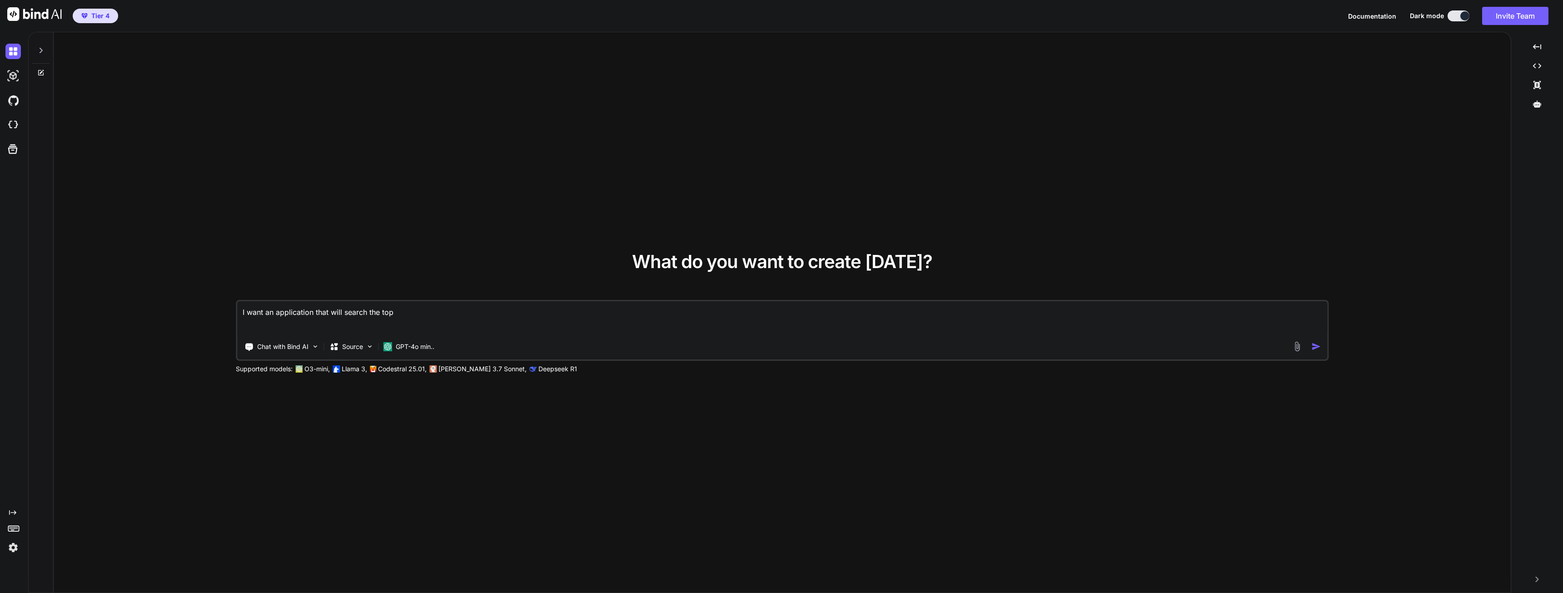
type textarea "x"
type textarea "I want an application that will search the top t"
type textarea "x"
type textarea "I want an application that will search the top"
type textarea "x"
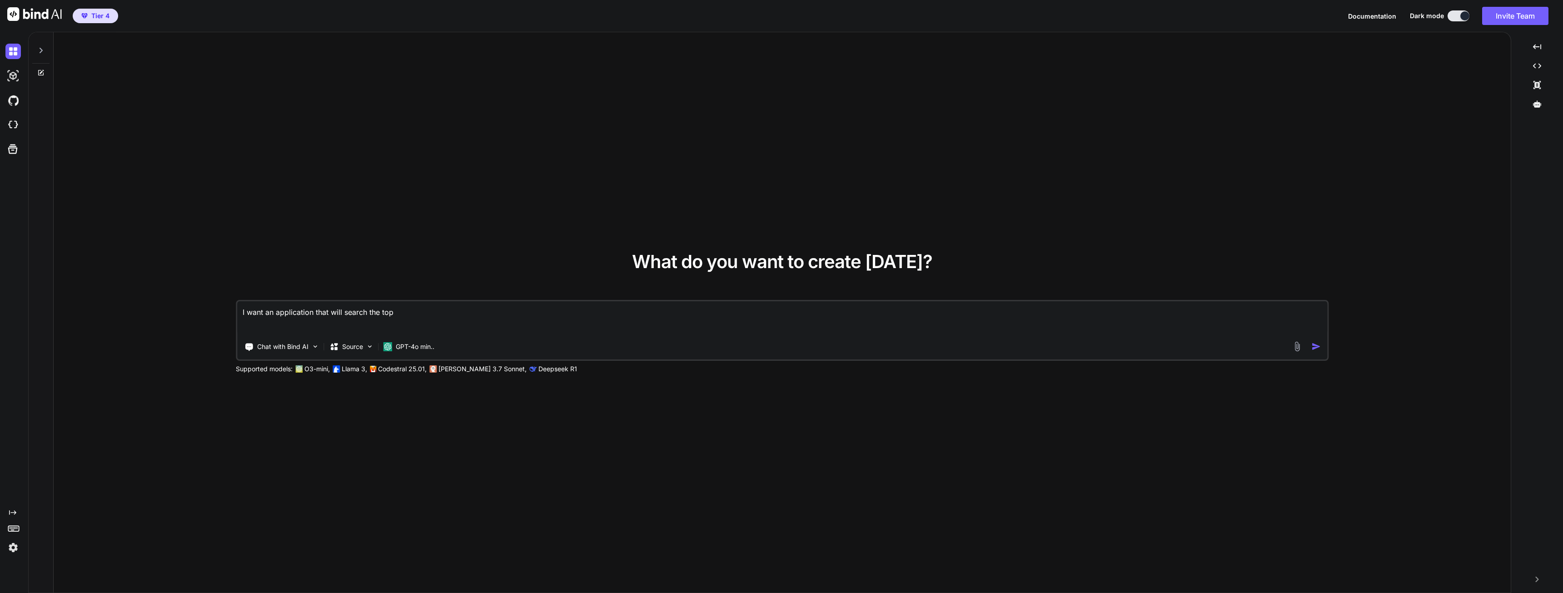
type textarea "I want an application that will search the top 1"
type textarea "x"
type textarea "I want an application that will search the top 10"
type textarea "x"
type textarea "I want an application that will search the top 10"
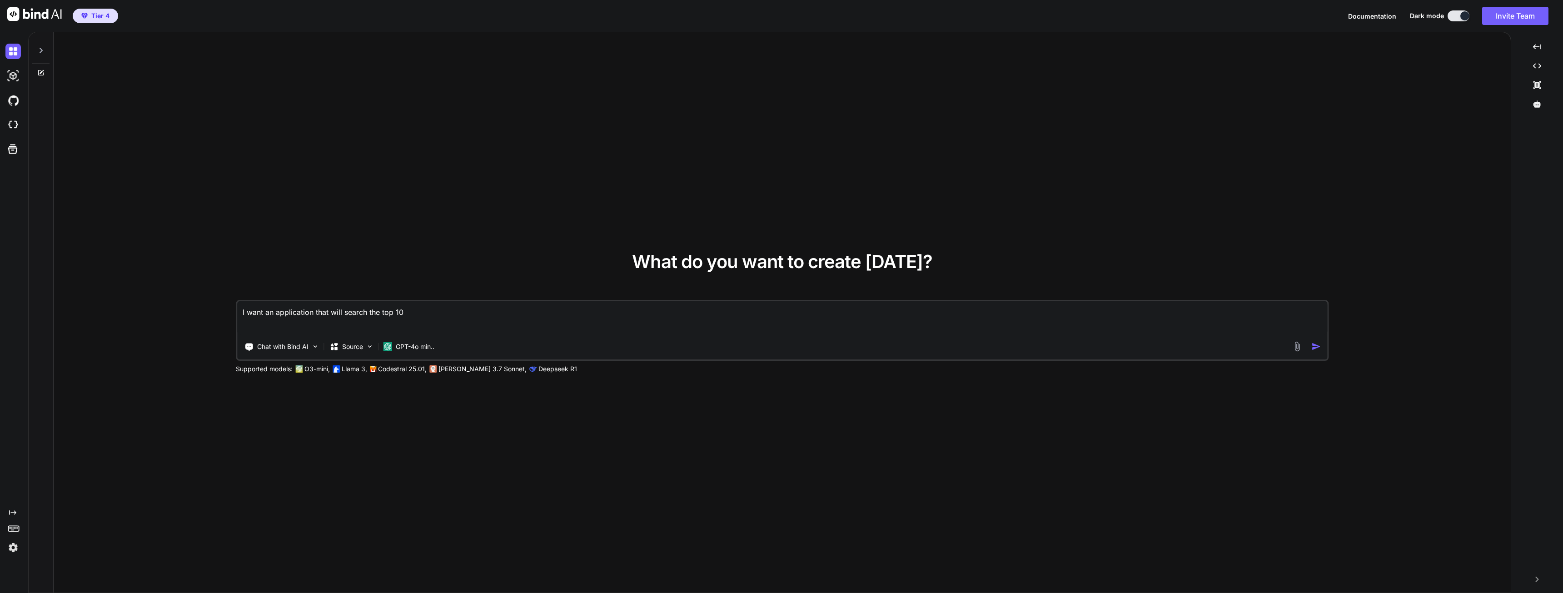
type textarea "x"
type textarea "I want an application that will search the top 10 w"
type textarea "x"
type textarea "I want an application that will search the top 10 we"
type textarea "x"
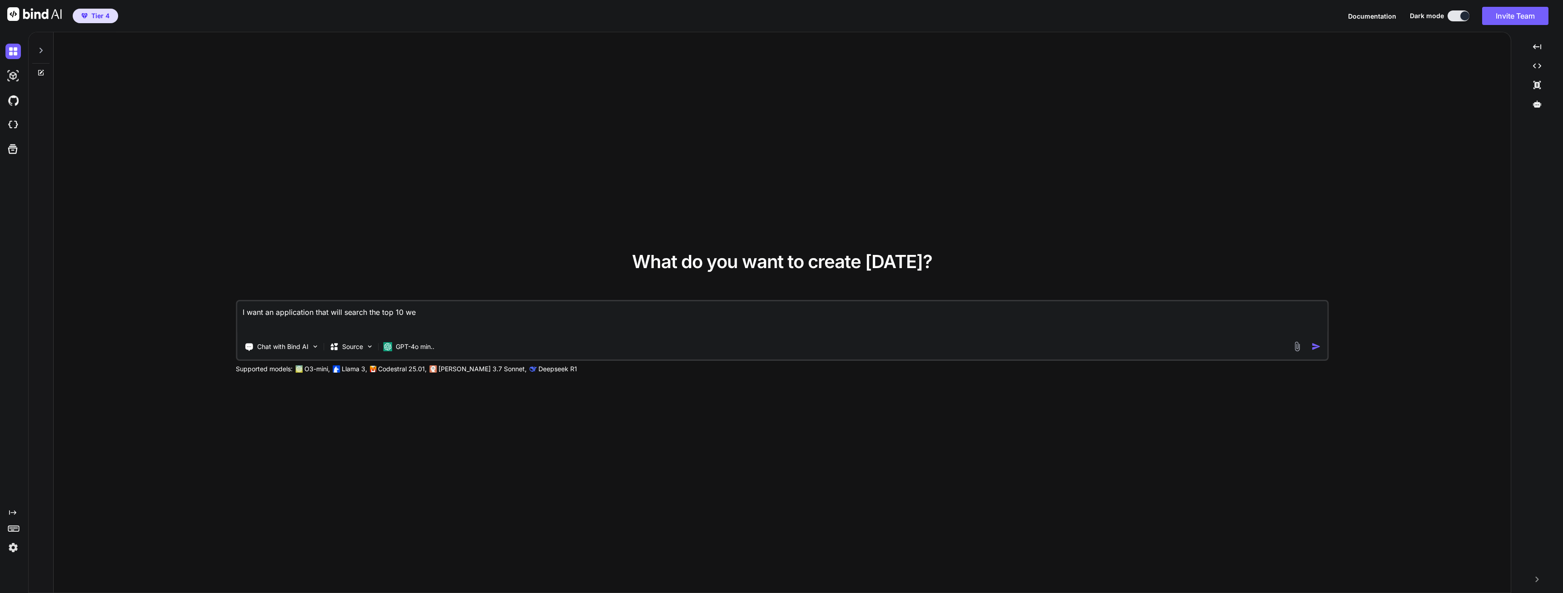
type textarea "I want an application that will search the top 10 web"
type textarea "x"
type textarea "I want an application that will search the top 10 webs"
type textarea "x"
type textarea "I want an application that will search the top 10 websi"
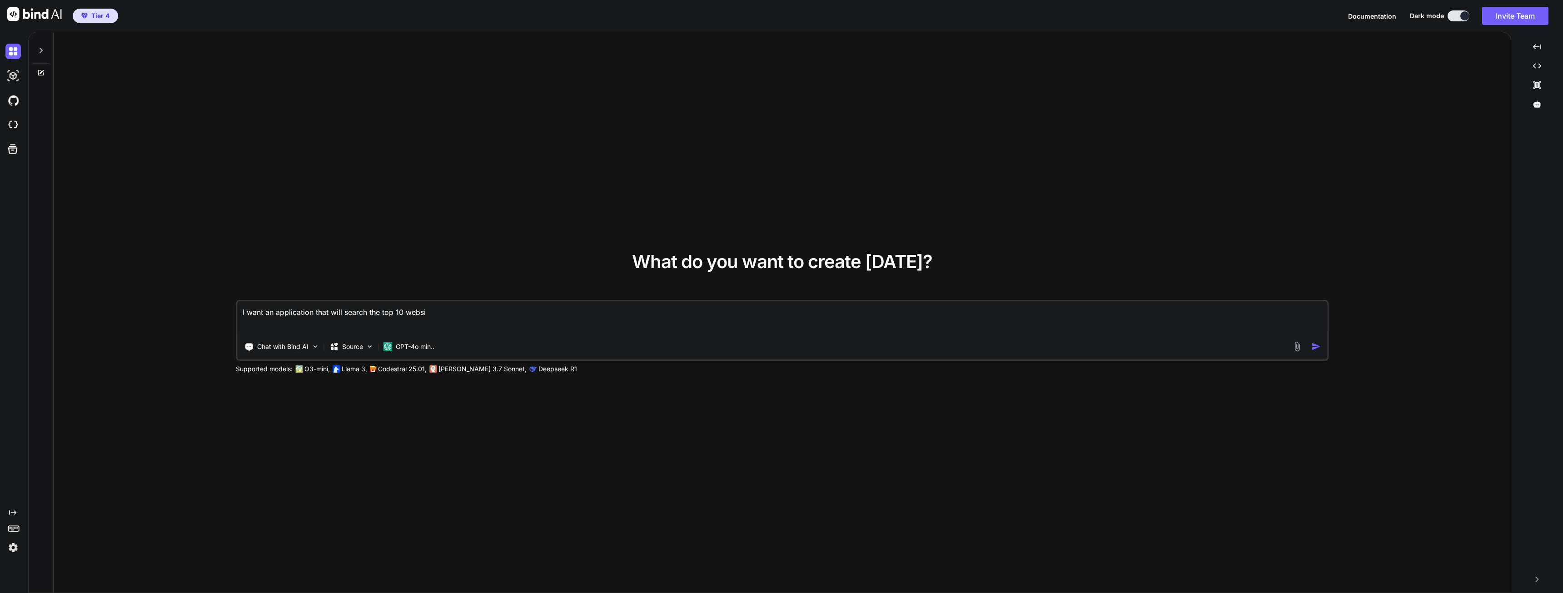
type textarea "x"
type textarea "I want an application that will search the top 10 websit"
type textarea "x"
type textarea "I want an application that will search the top 10 website"
type textarea "x"
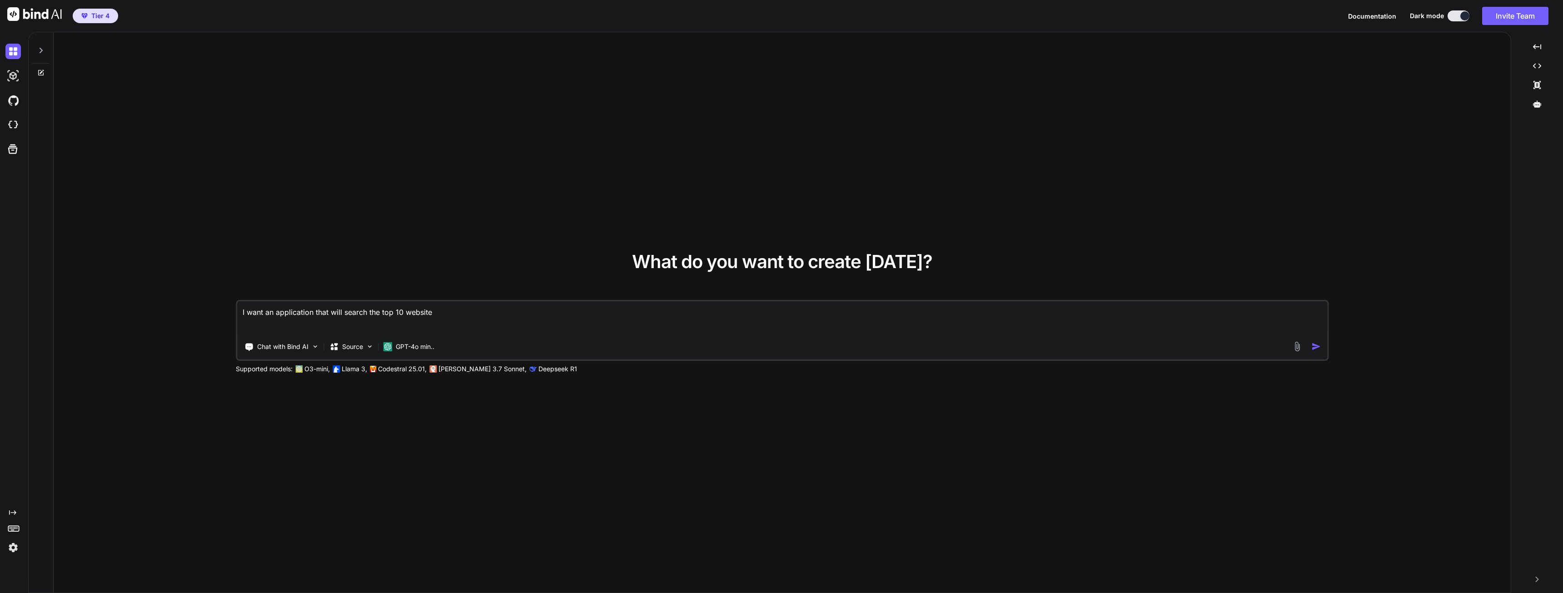
type textarea "I want an application that will search the top 10 websites"
type textarea "x"
type textarea "I want an application that will search the top 10 websites"
type textarea "x"
type textarea "I want an application that will search the top 10 websites b"
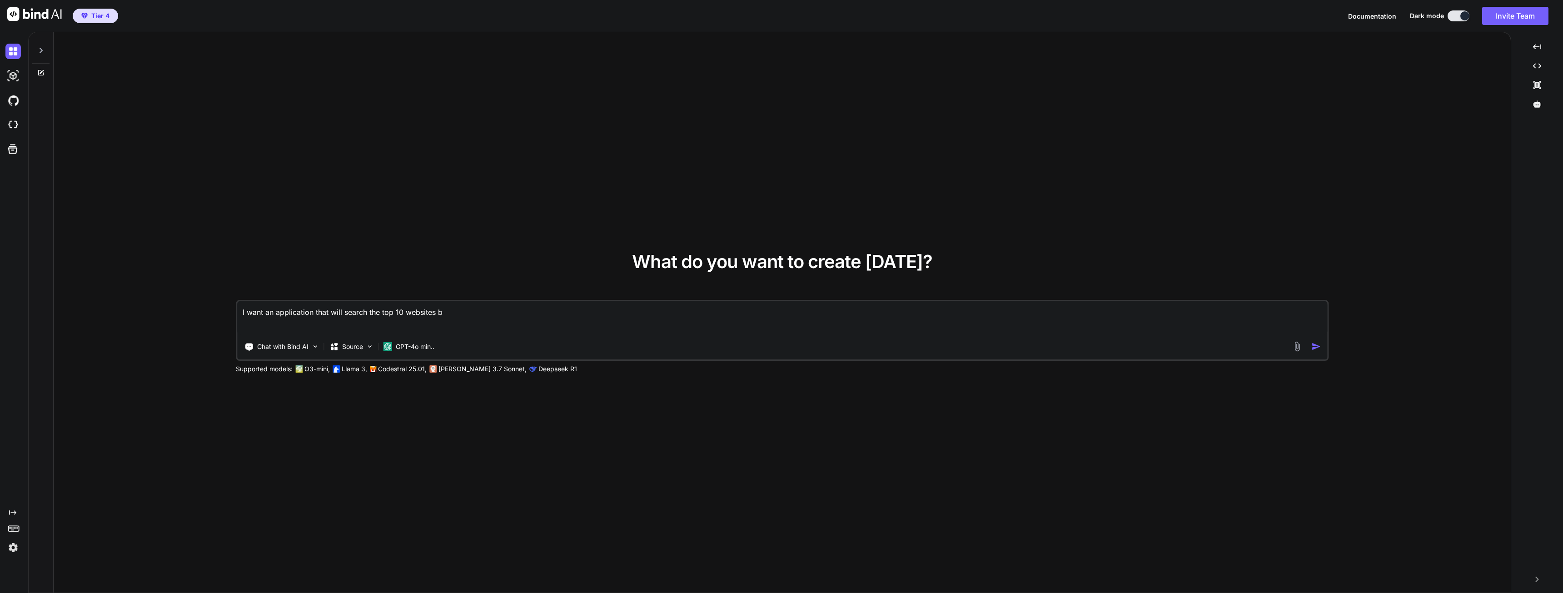
type textarea "x"
type textarea "I want an application that will search the top 10 websites by"
type textarea "x"
type textarea "I want an application that will search the top 10 websites by"
type textarea "x"
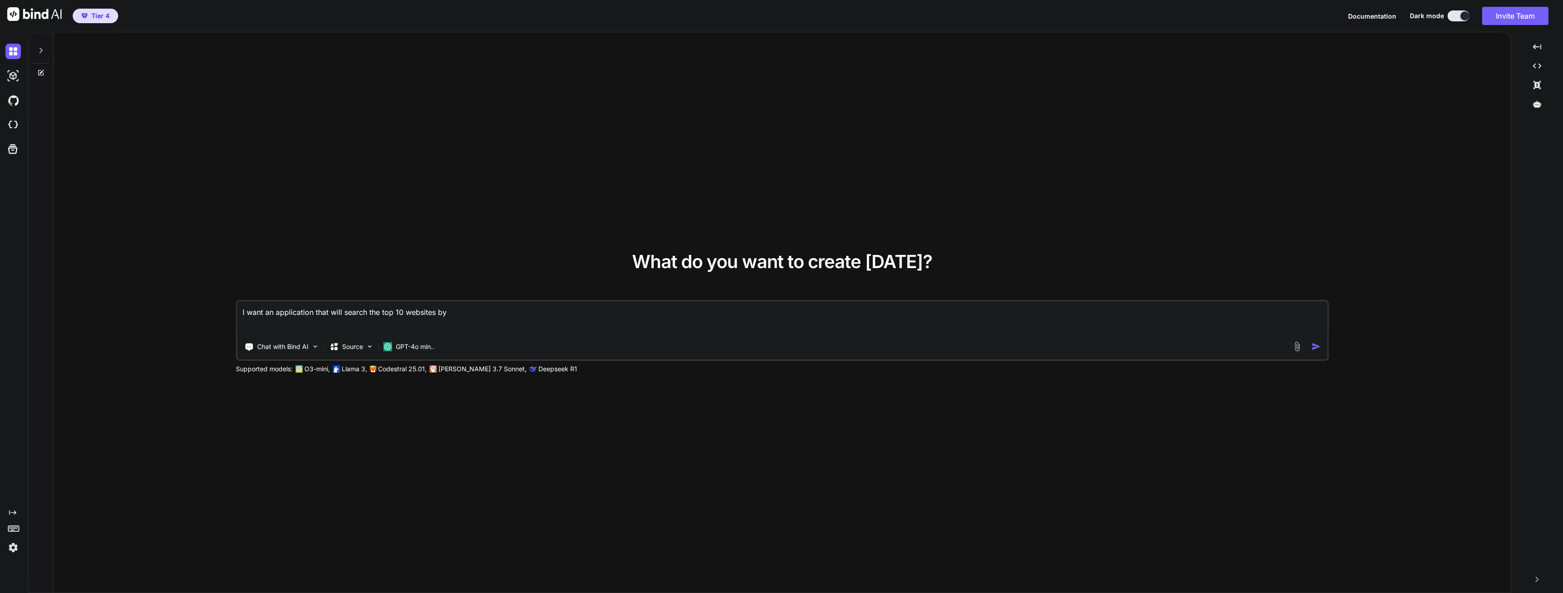
type textarea "I want an application that will search the top 10 websites by k"
type textarea "x"
type textarea "I want an application that will search the top 10 websites by ke"
type textarea "x"
type textarea "I want an application that will search the top 10 websites by key"
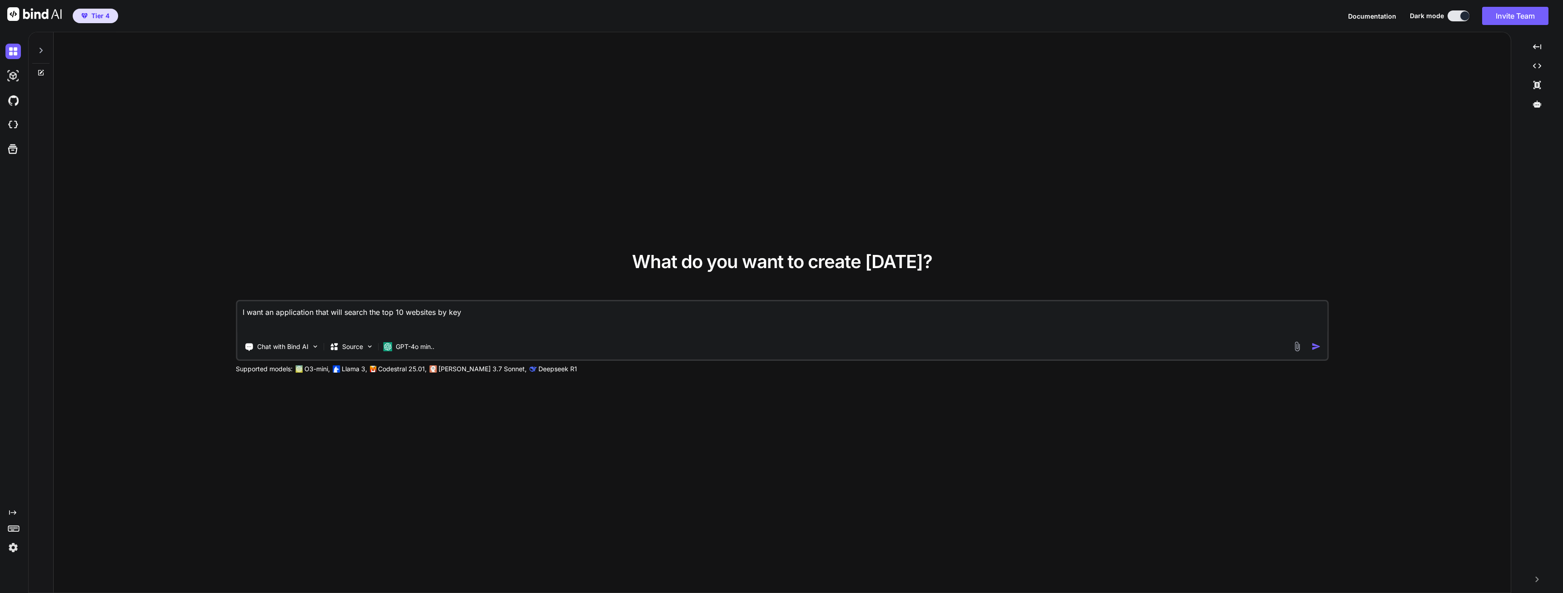
type textarea "x"
type textarea "I want an application that will search the top 10 websites by keyw"
type textarea "x"
type textarea "I want an application that will search the top 10 websites by keywo"
type textarea "x"
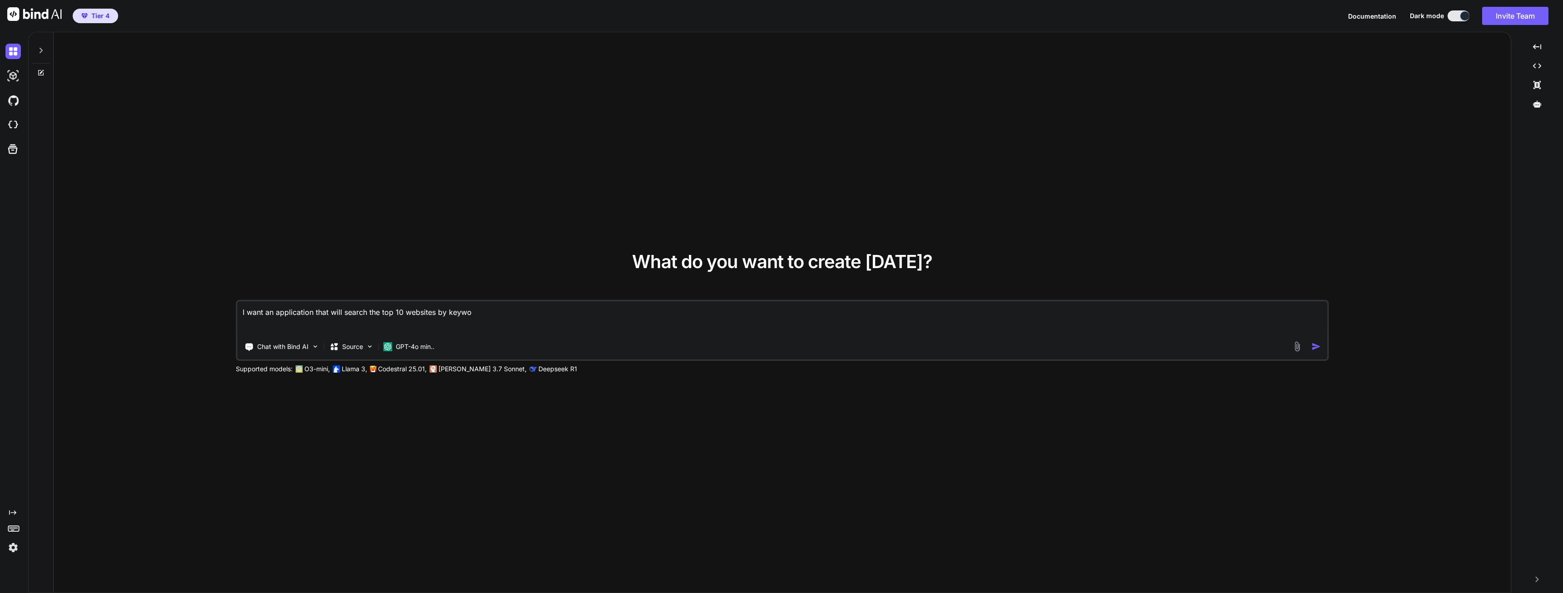
type textarea "I want an application that will search the top 10 websites by keywor"
type textarea "x"
type textarea "I want an application that will search the top 10 websites by keyword"
type textarea "x"
type textarea "I want an application that will search the top 10 websites by keyword,"
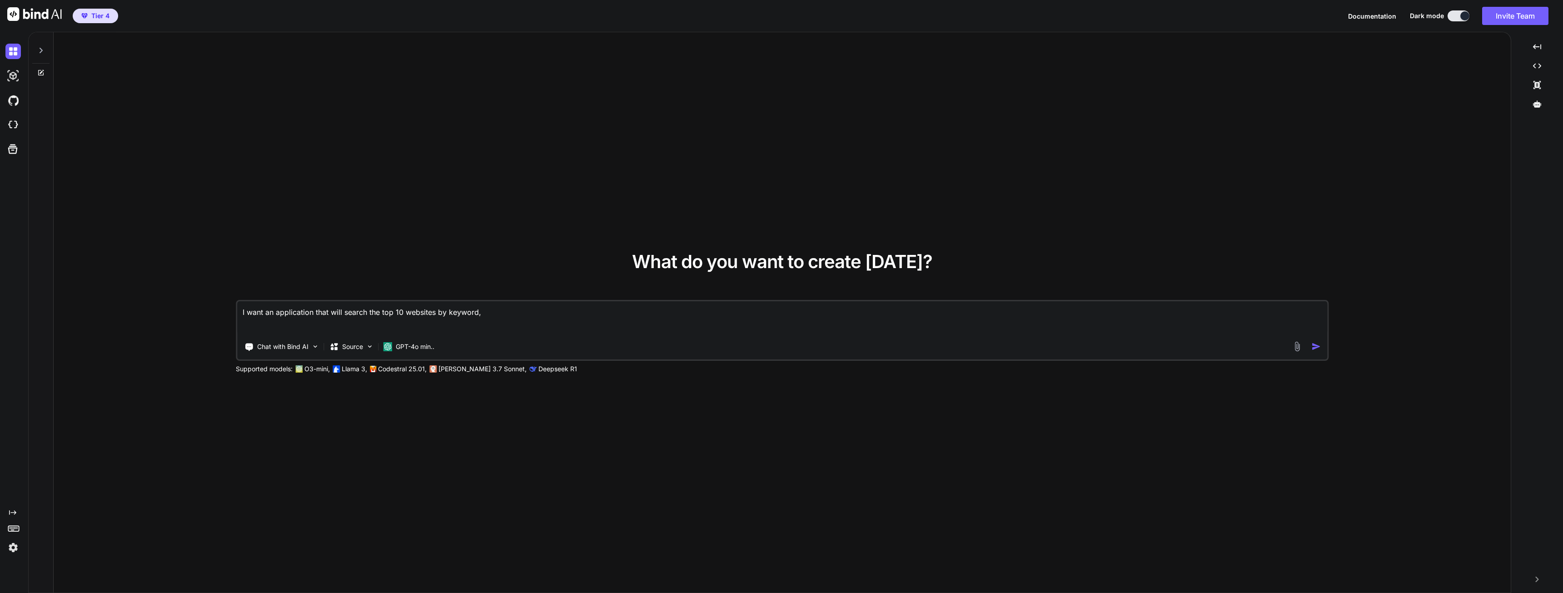
type textarea "x"
type textarea "I want an application that will search the top 10 websites by keyword,"
type textarea "x"
type textarea "I want an application that will search the top 10 websites by keyword,"
type textarea "x"
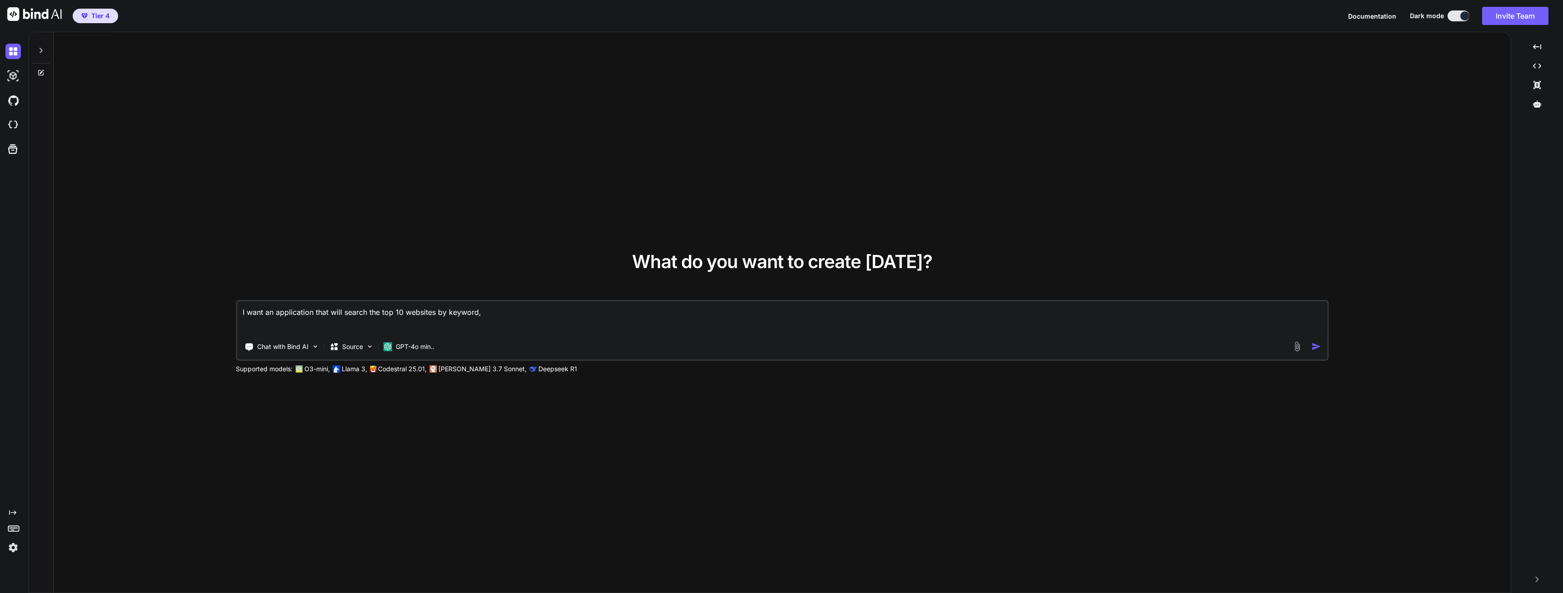
type textarea "I want an application that will search the top 10 websites by keyword"
type textarea "x"
type textarea "I want an application that will search the top 10 websites by keywor"
type textarea "x"
type textarea "I want an application that will search the top 10 websites by keywo"
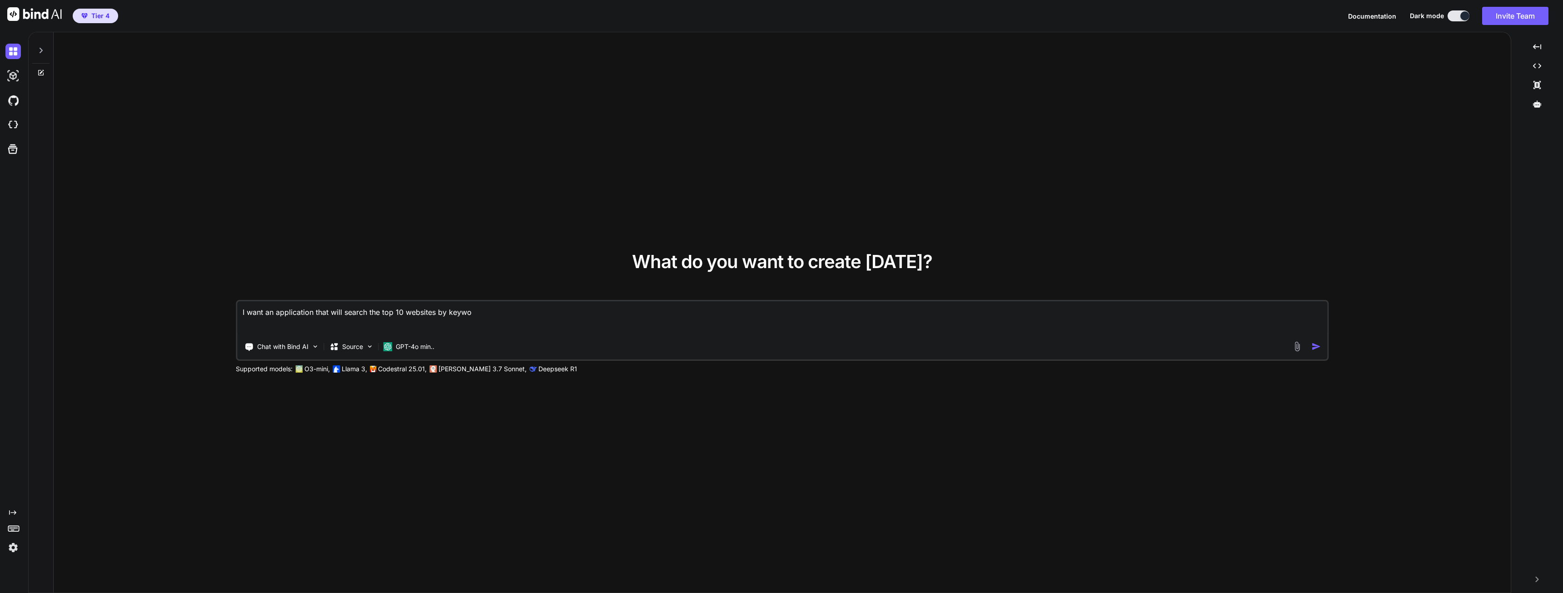
type textarea "x"
type textarea "I want an application that will search the top 10 websites by keyw"
type textarea "x"
type textarea "I want an application that will search the top 10 websites by keyww"
type textarea "x"
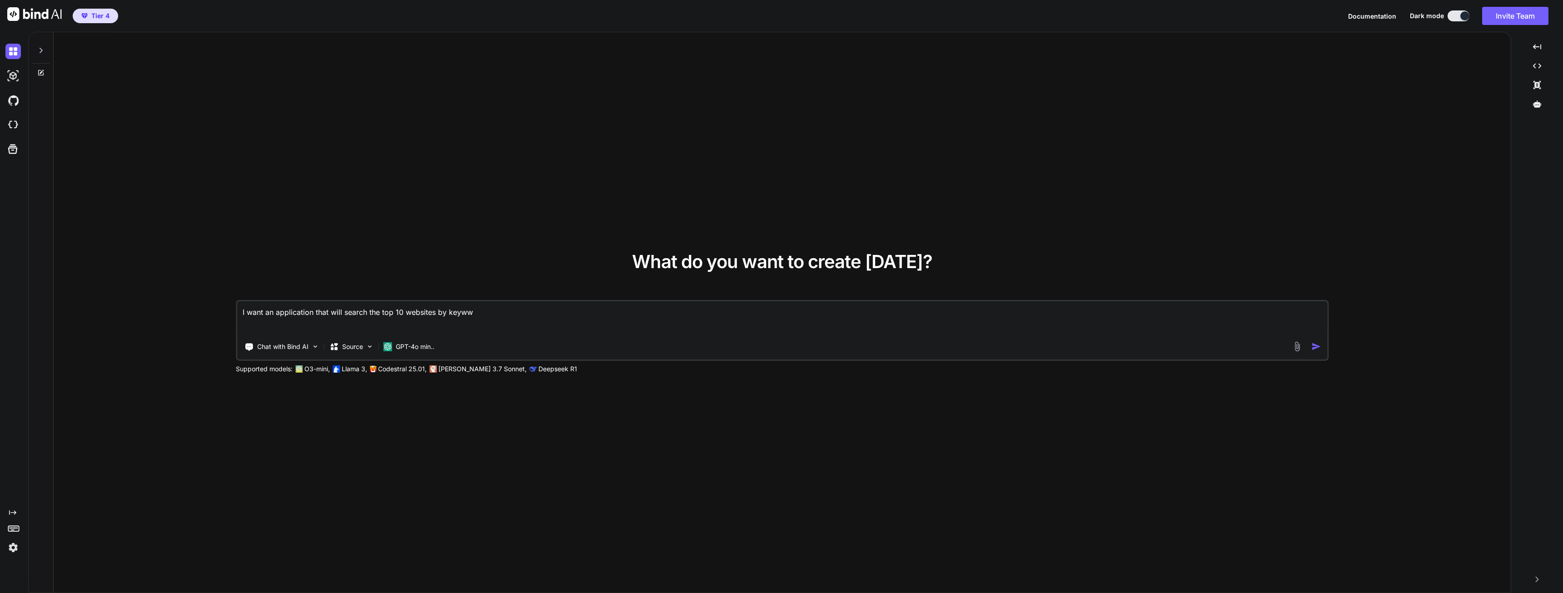
type textarea "I want an application that will search the top 10 websites by keyw"
type textarea "x"
type textarea "I want an application that will search the top 10 websites by keywo"
type textarea "x"
type textarea "I want an application that will search the top 10 websites by keywor"
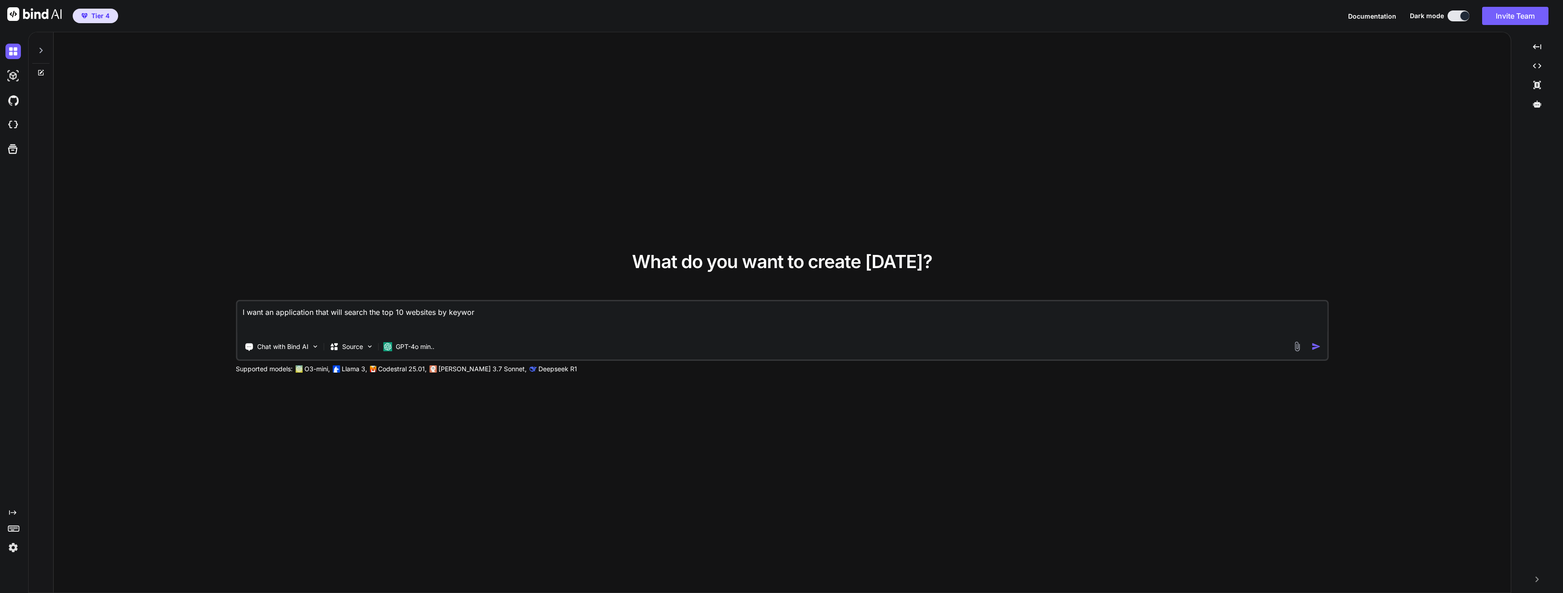
type textarea "x"
type textarea "I want an application that will search the top 10 websites by keyword"
type textarea "x"
type textarea "I want an application that will search the top 10 websites by keyword,"
type textarea "x"
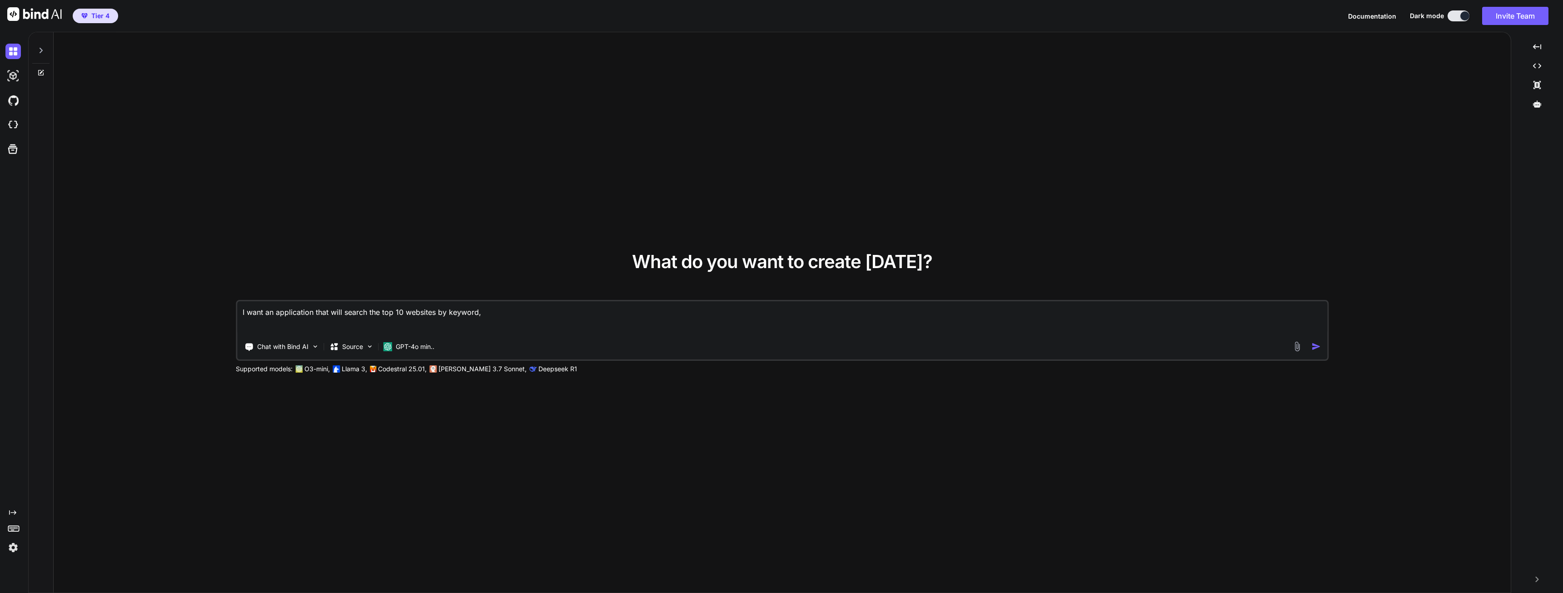
type textarea "I want an application that will search the top 10 websites by keyword,"
type textarea "x"
type textarea "I want an application that will search the top 10 websites by keyword, d"
type textarea "x"
type textarea "I want an application that will search the top 10 websites by keyword, de"
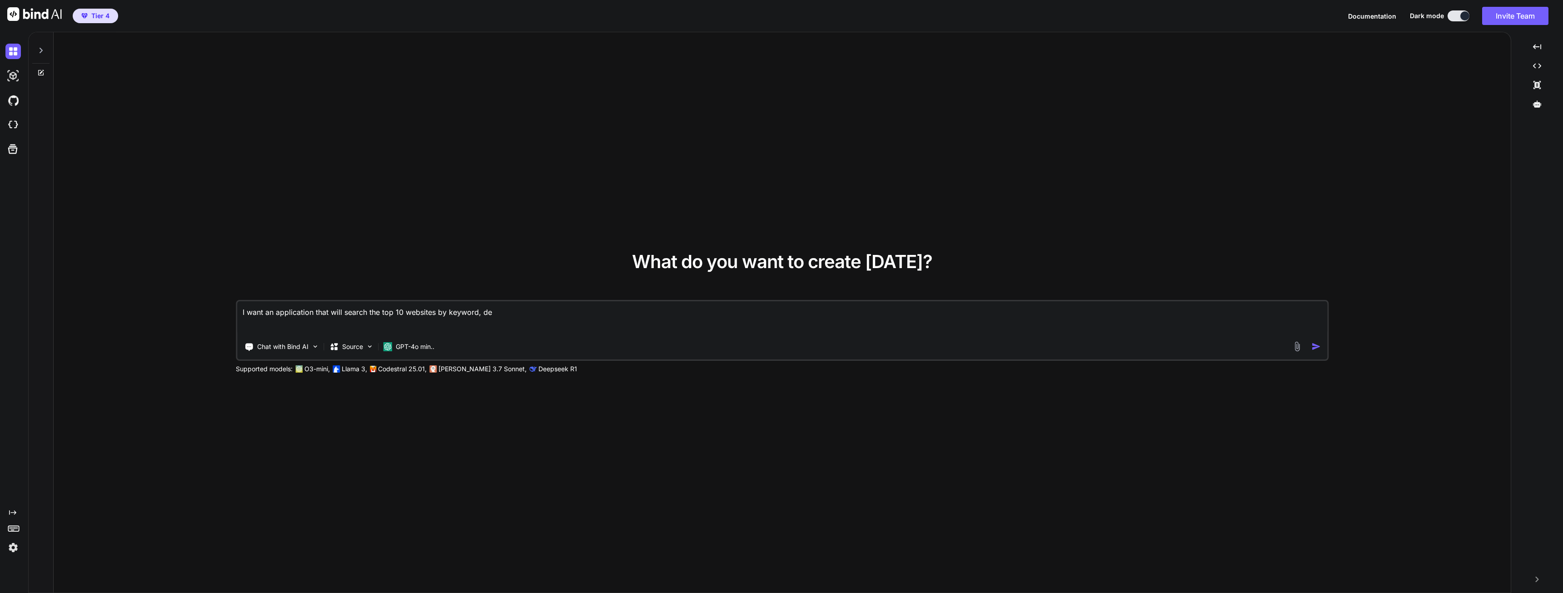
type textarea "x"
type textarea "I want an application that will search the top 10 websites by keyword, det"
type textarea "x"
type textarea "I want an application that will search the top 10 websites by keyword, dete"
type textarea "x"
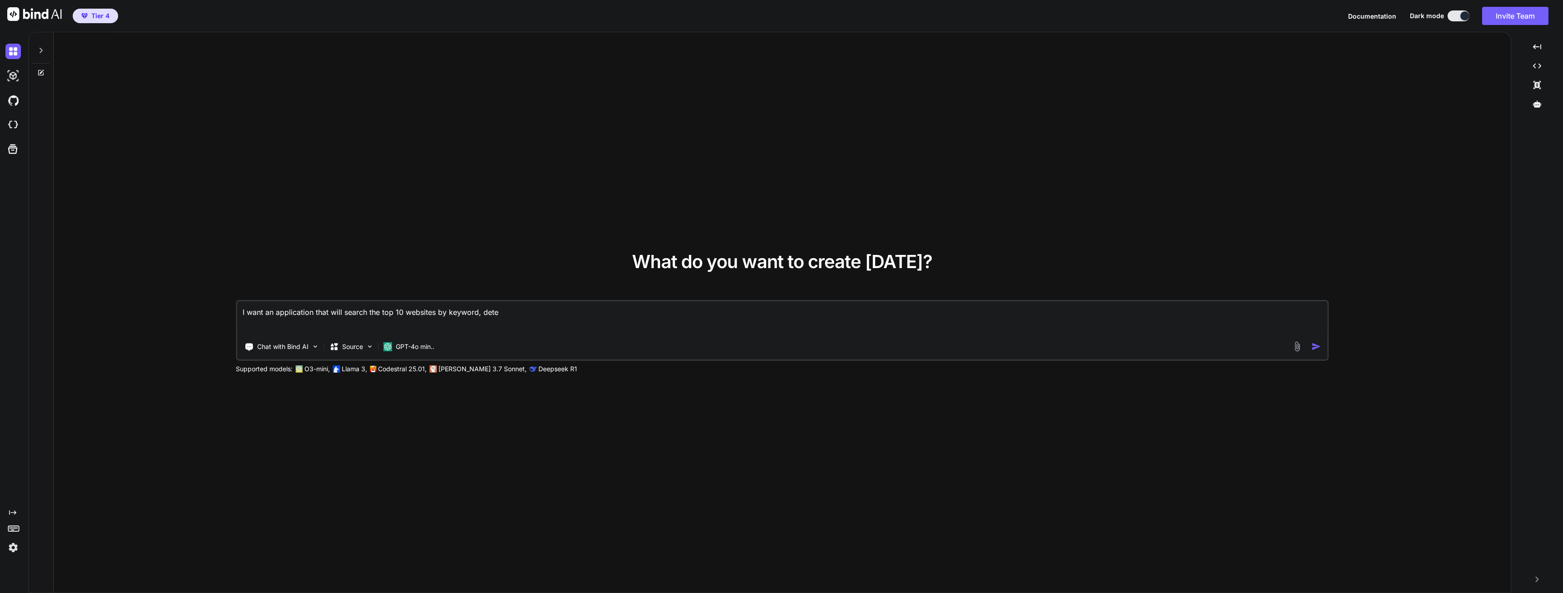
type textarea "I want an application that will search the top 10 websites by keyword, deter"
type textarea "x"
type textarea "I want an application that will search the top 10 websites by keyword, determ"
type textarea "x"
type textarea "I want an application that will search the top 10 websites by keyword, determi"
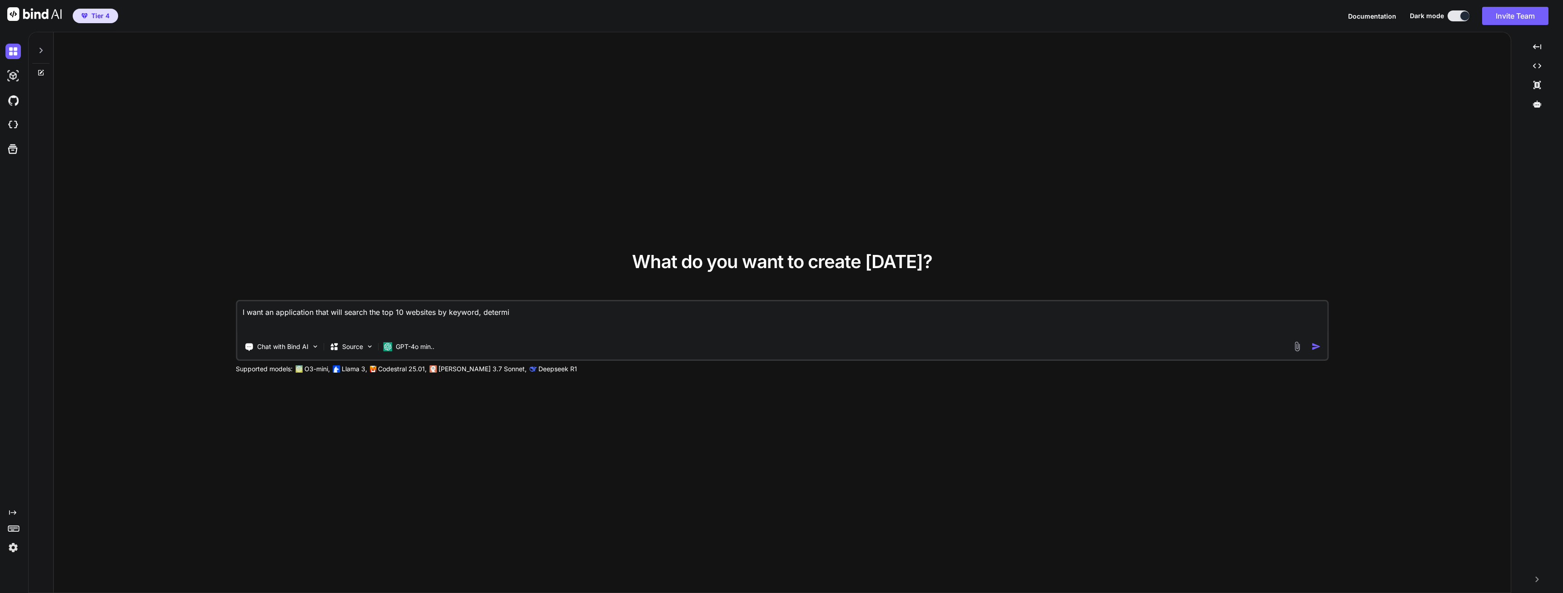
type textarea "x"
type textarea "I want an application that will search the top 10 websites by keyword, determin"
type textarea "x"
type textarea "I want an application that will search the top 10 websites by keyword, determine"
type textarea "x"
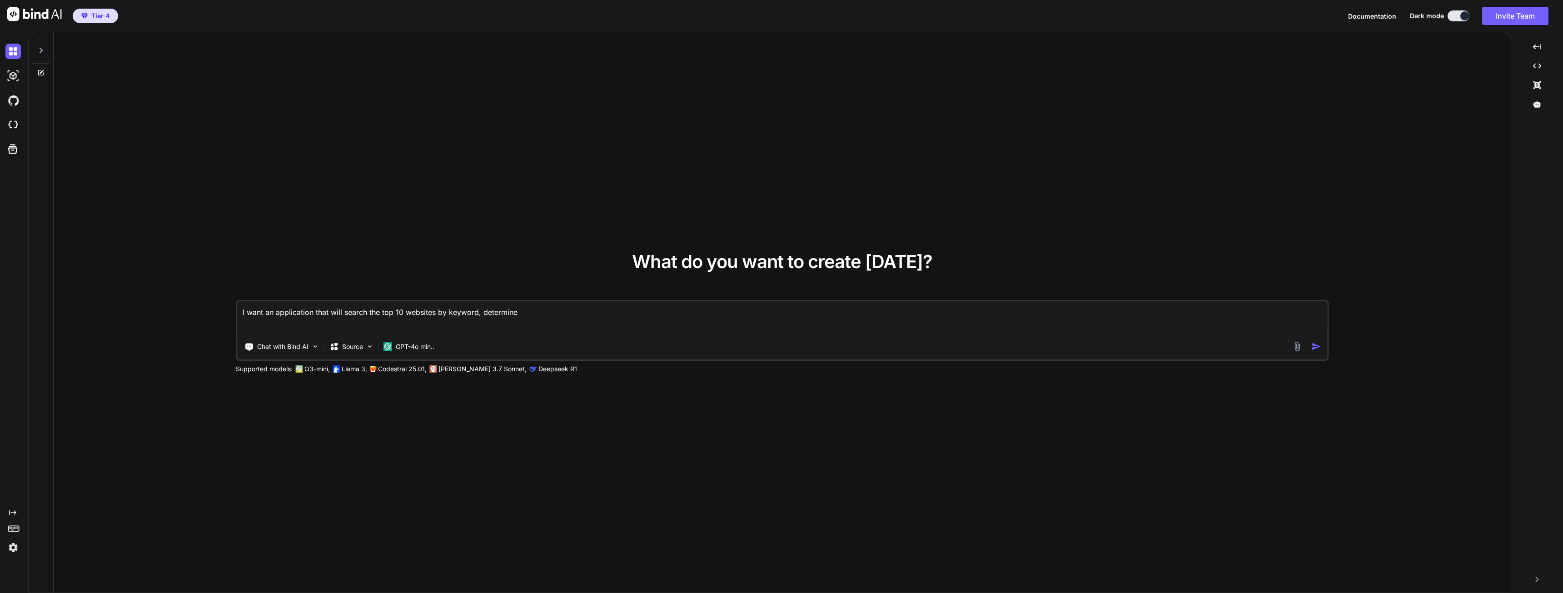
type textarea "I want an application that will search the top 10 websites by keyword, determine"
type textarea "x"
type textarea "I want an application that will search the top 10 websites by keyword, determin…"
type textarea "x"
type textarea "I want an application that will search the top 10 websites by keyword, determin…"
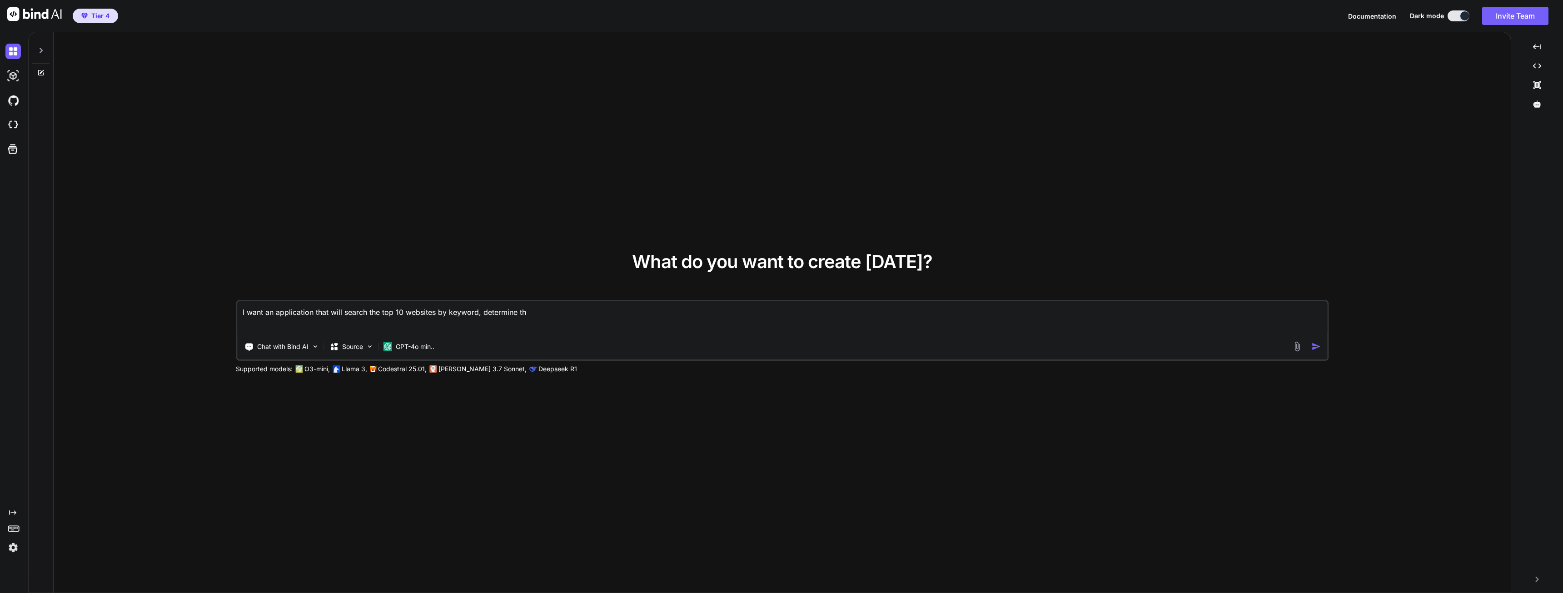
type textarea "x"
type textarea "I want an application that will search the top 10 websites by keyword, determin…"
type textarea "x"
type textarea "I want an application that will search the top 10 websites by keyword, determin…"
click at [482, 312] on textarea "I want an application that will search the top 10 websites by keyword, determin…" at bounding box center [782, 318] width 1090 height 34
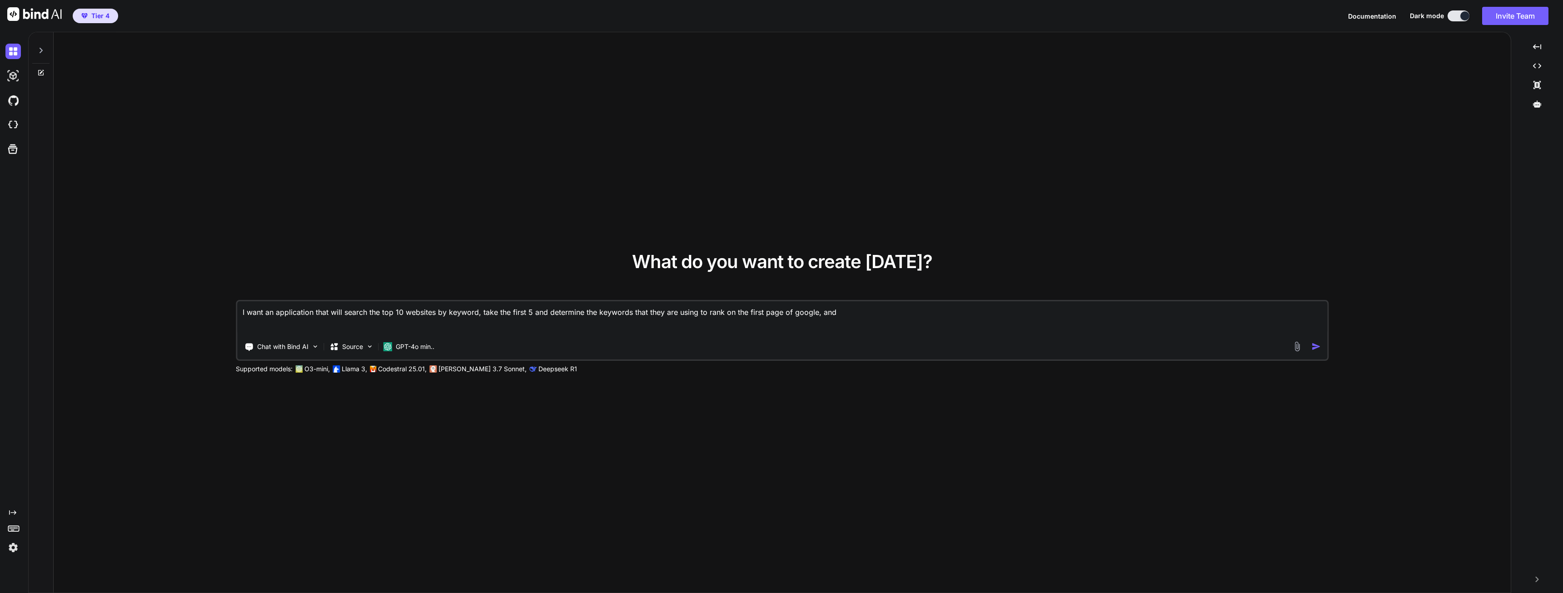
click at [847, 305] on textarea "I want an application that will search the top 10 websites by keyword, take the…" at bounding box center [782, 318] width 1090 height 34
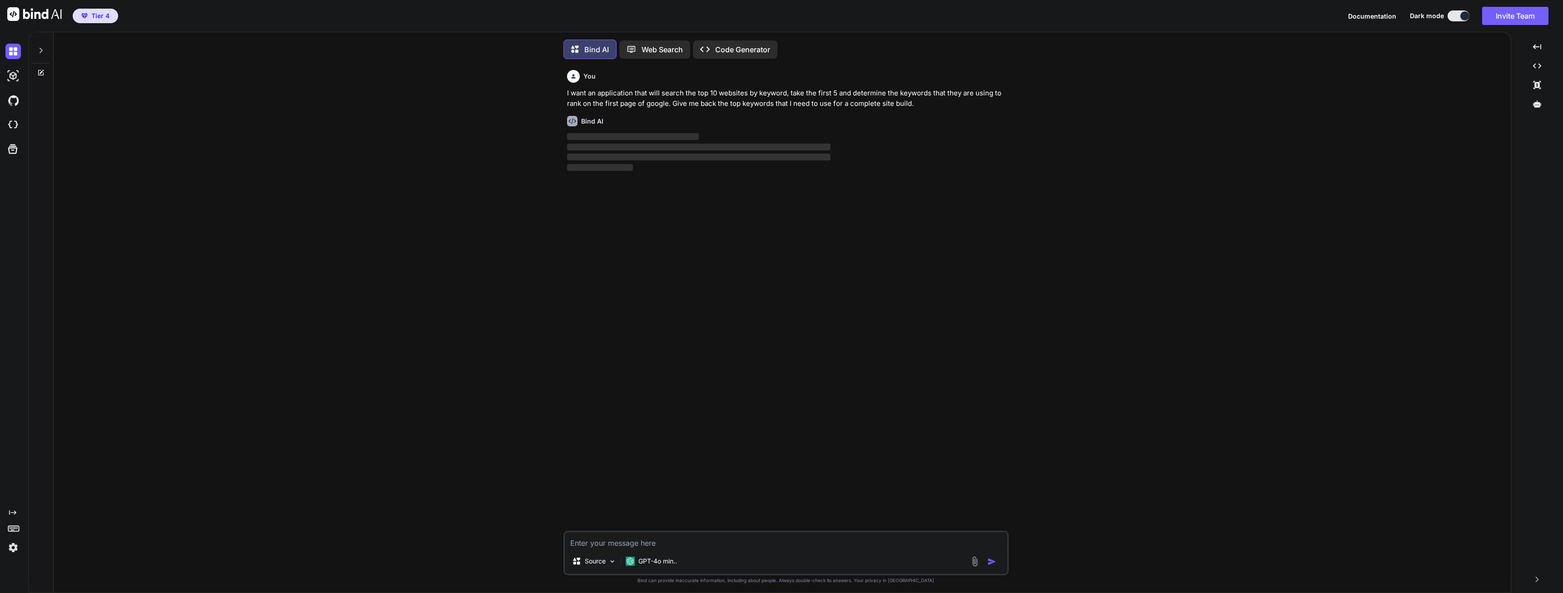
scroll to position [5, 0]
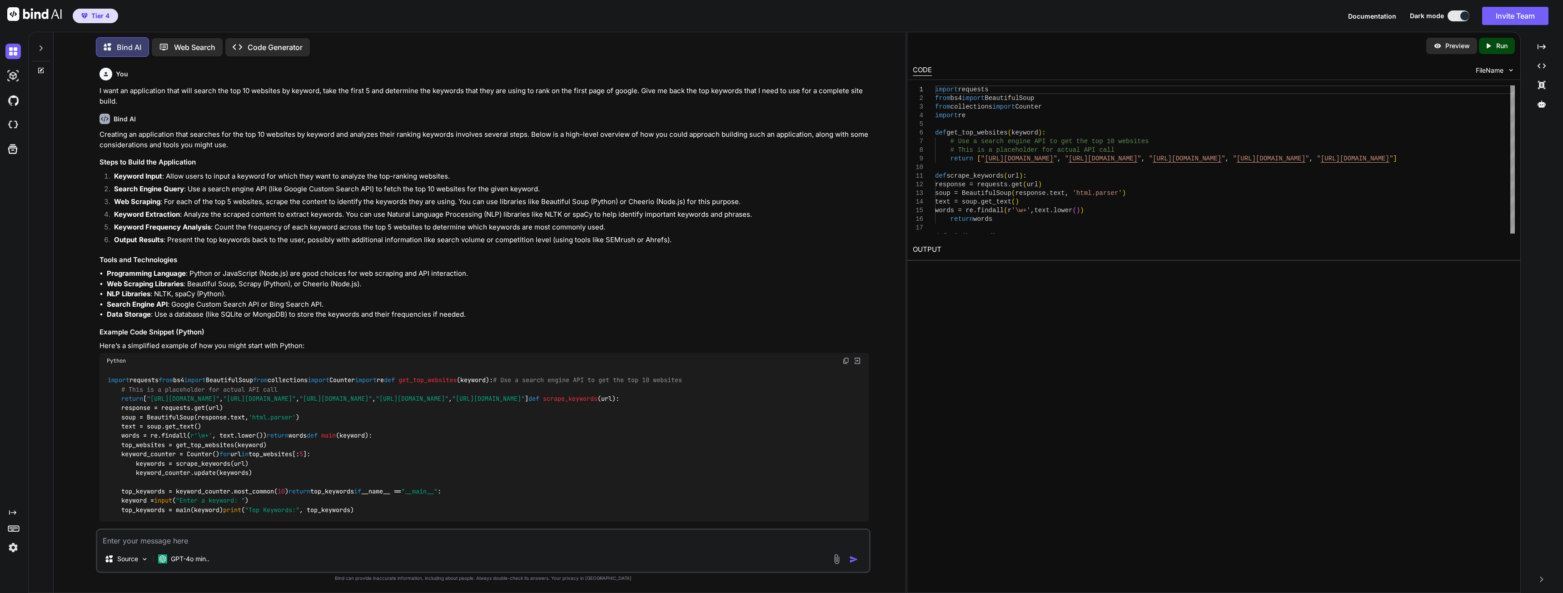
click at [107, 536] on textarea at bounding box center [483, 538] width 772 height 16
click at [15, 75] on img at bounding box center [12, 75] width 15 height 15
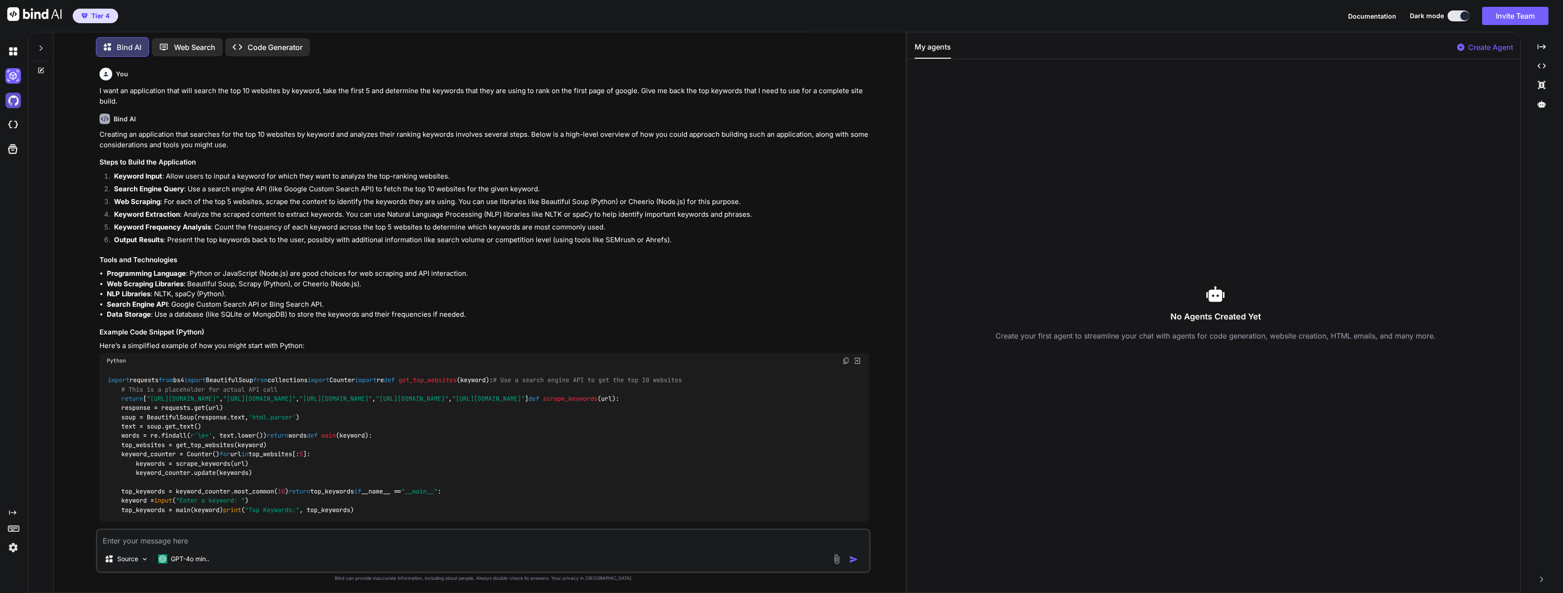
click at [12, 104] on img at bounding box center [12, 100] width 15 height 15
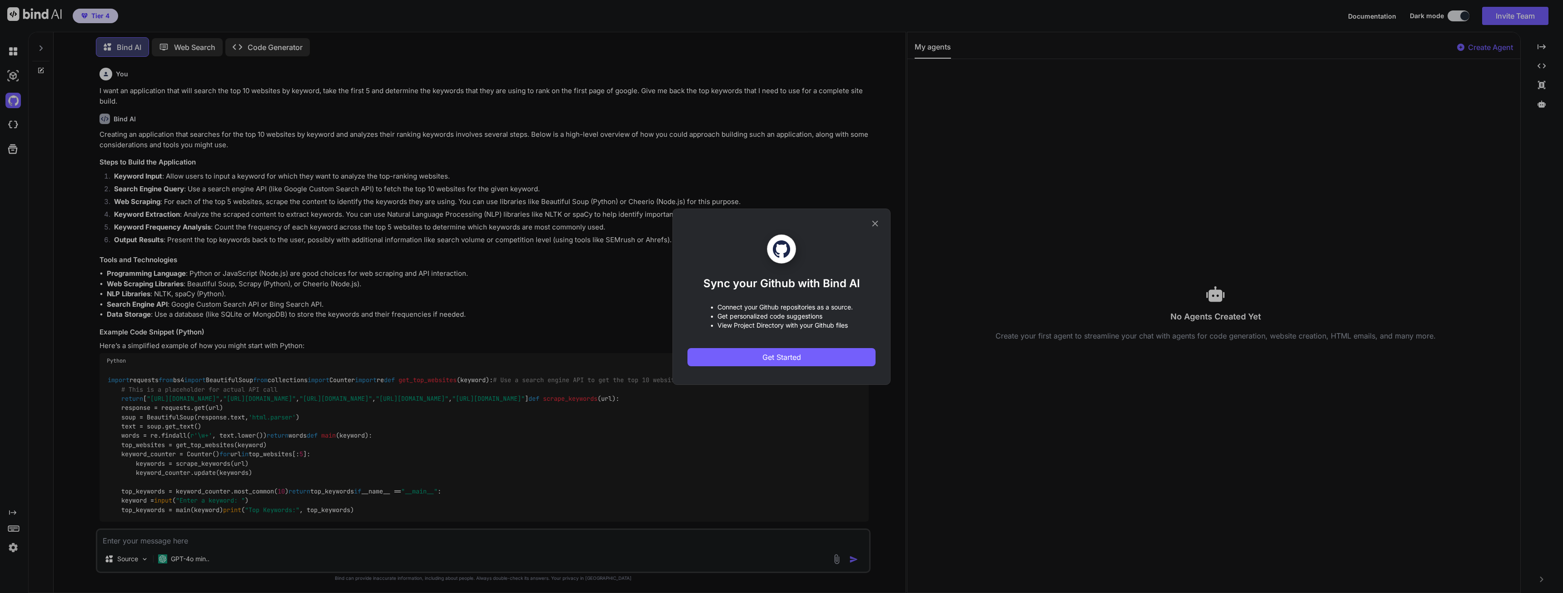
click at [16, 123] on div "Sync your Github with Bind AI • Connect your Github repositories as a source. •…" at bounding box center [781, 296] width 1563 height 593
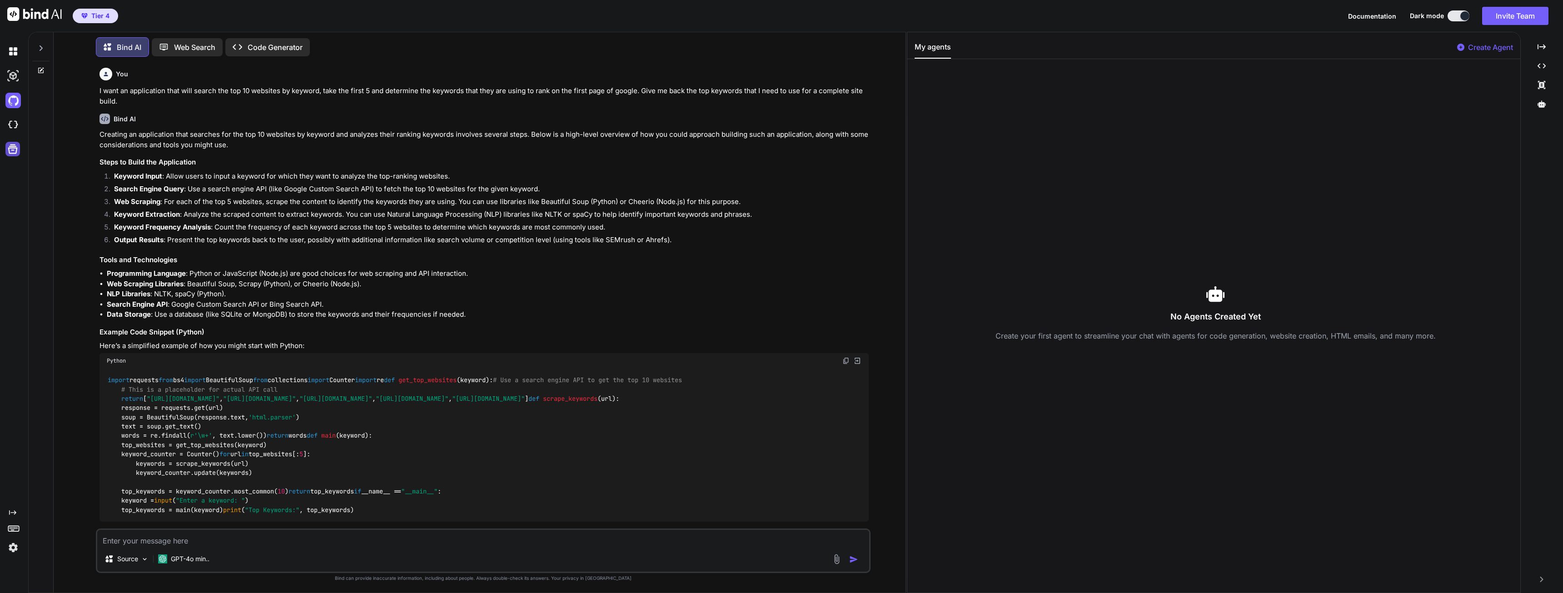
click at [17, 150] on icon at bounding box center [13, 149] width 10 height 10
